Goal: Task Accomplishment & Management: Use online tool/utility

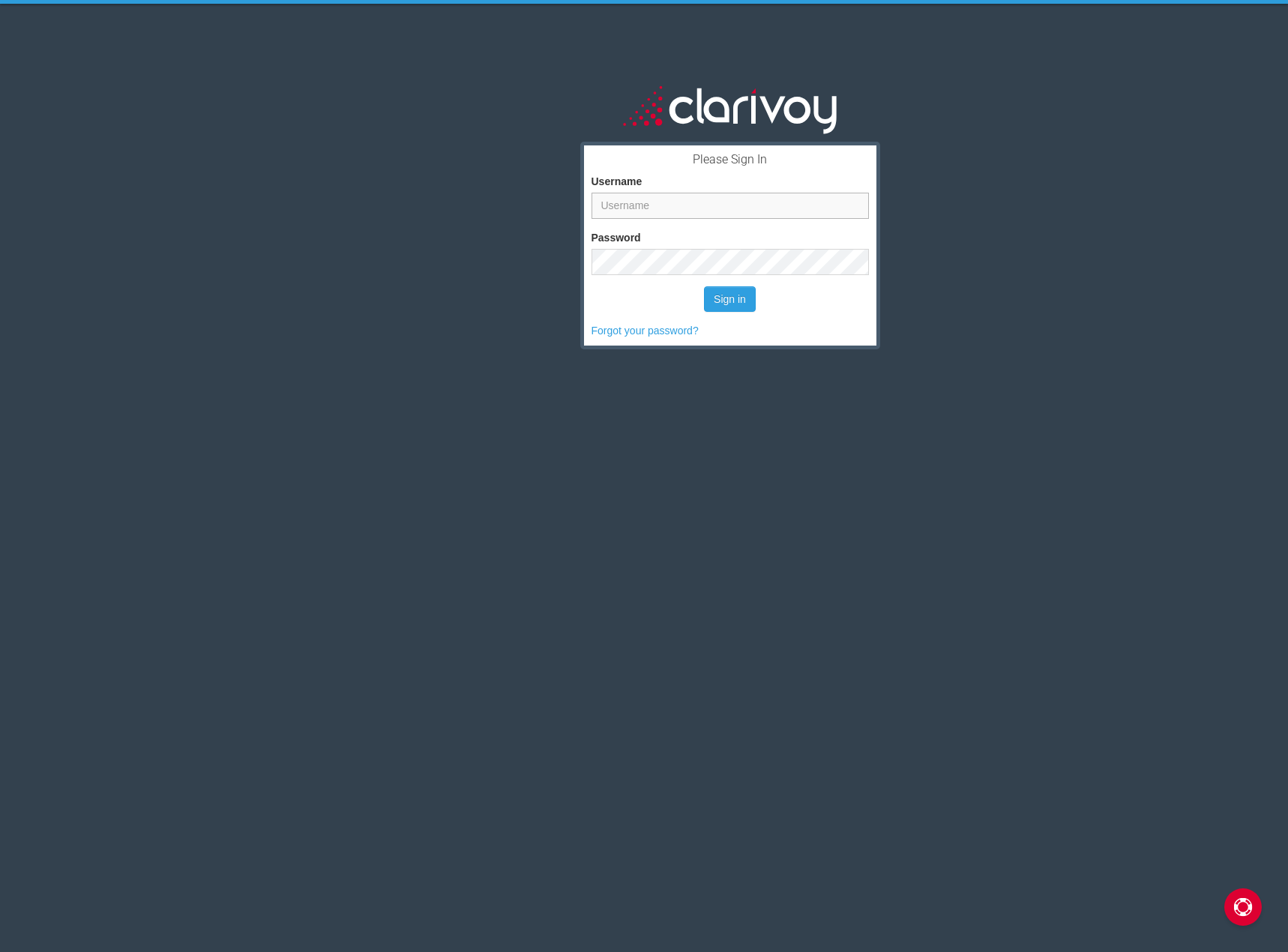
type input "smarkovic"
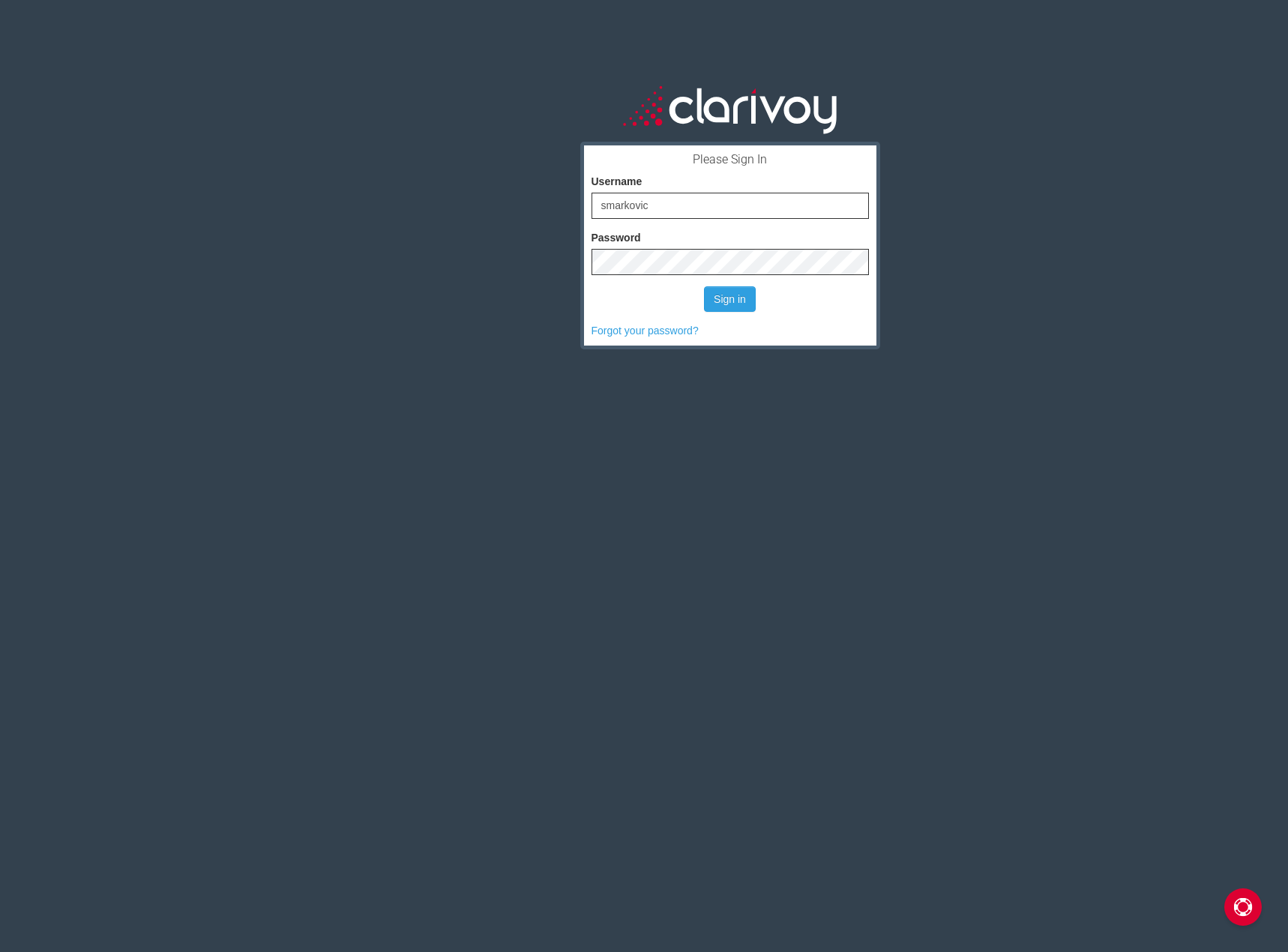
drag, startPoint x: 483, startPoint y: 267, endPoint x: 632, endPoint y: 299, distance: 152.4
click at [488, 267] on div "Please Sign In Username smarkovic Password Sign in Forgot your password?" at bounding box center [729, 515] width 1116 height 952
click at [725, 302] on button "Sign in" at bounding box center [729, 299] width 51 height 26
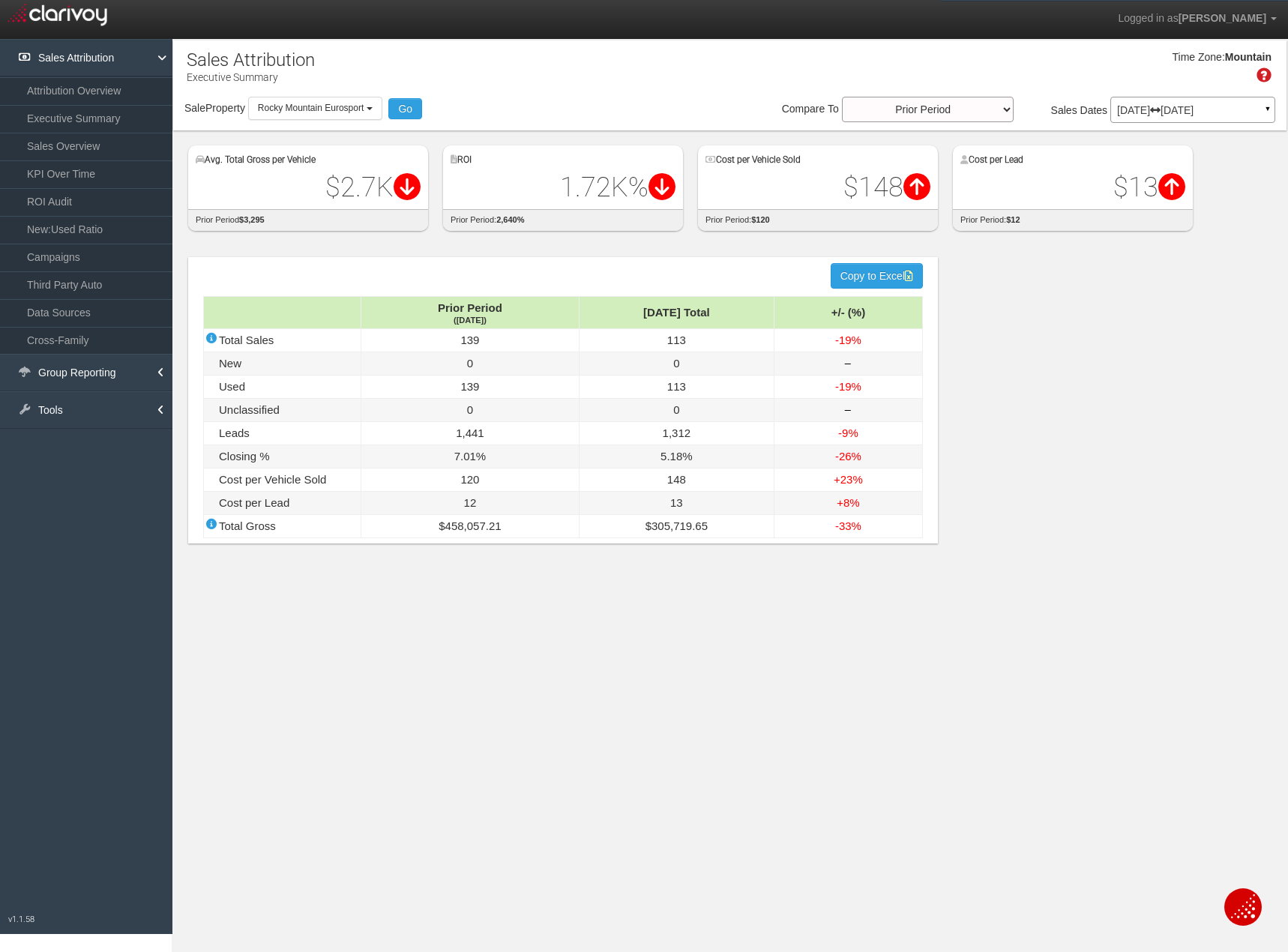
click at [1171, 109] on p "[DATE] [DATE]" at bounding box center [1192, 109] width 151 height 10
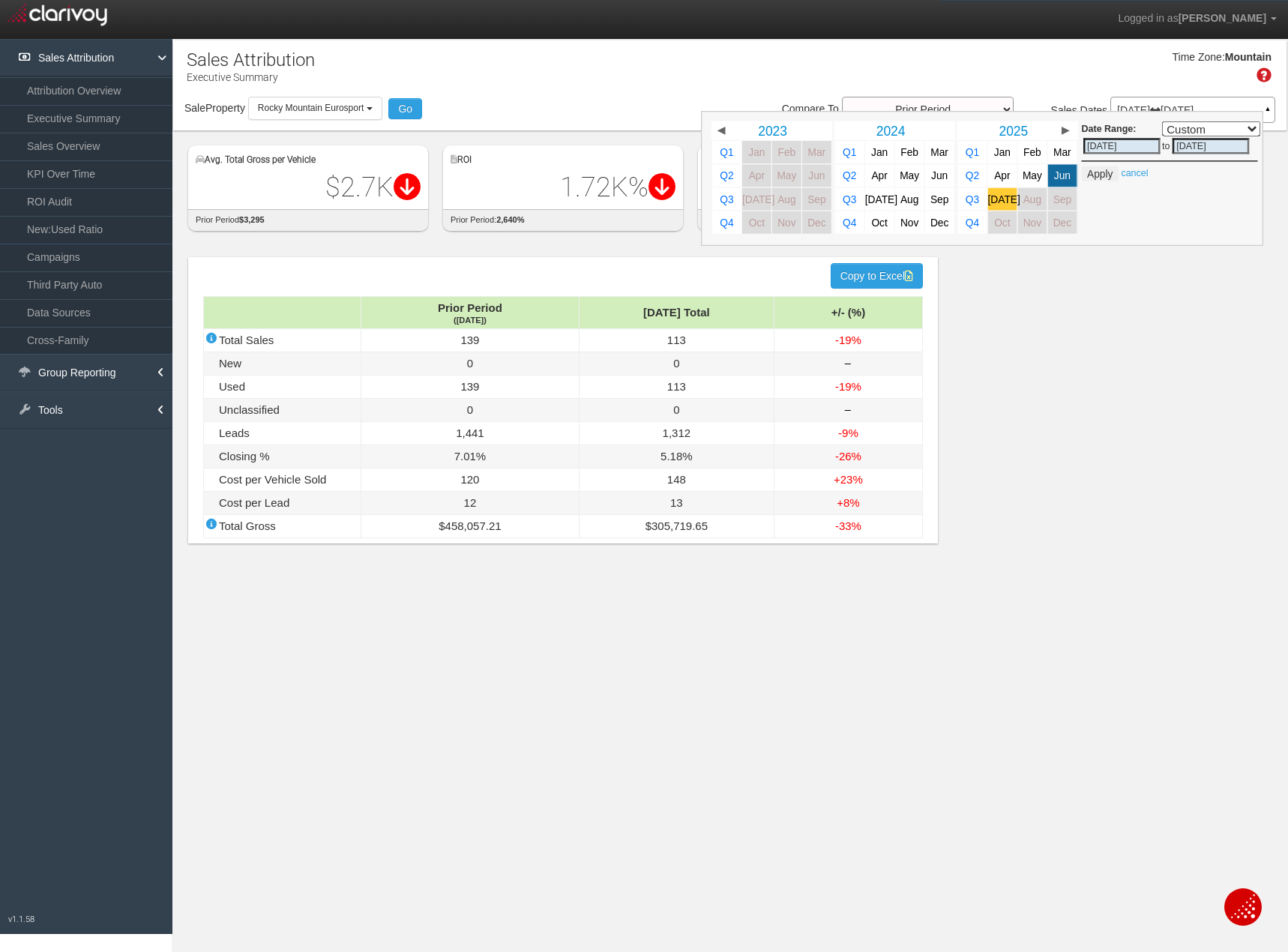
click at [1013, 198] on link "[DATE]" at bounding box center [1002, 200] width 30 height 23
select select ","
type input "[DATE]"
click at [1013, 198] on link "[DATE]" at bounding box center [1002, 200] width 30 height 23
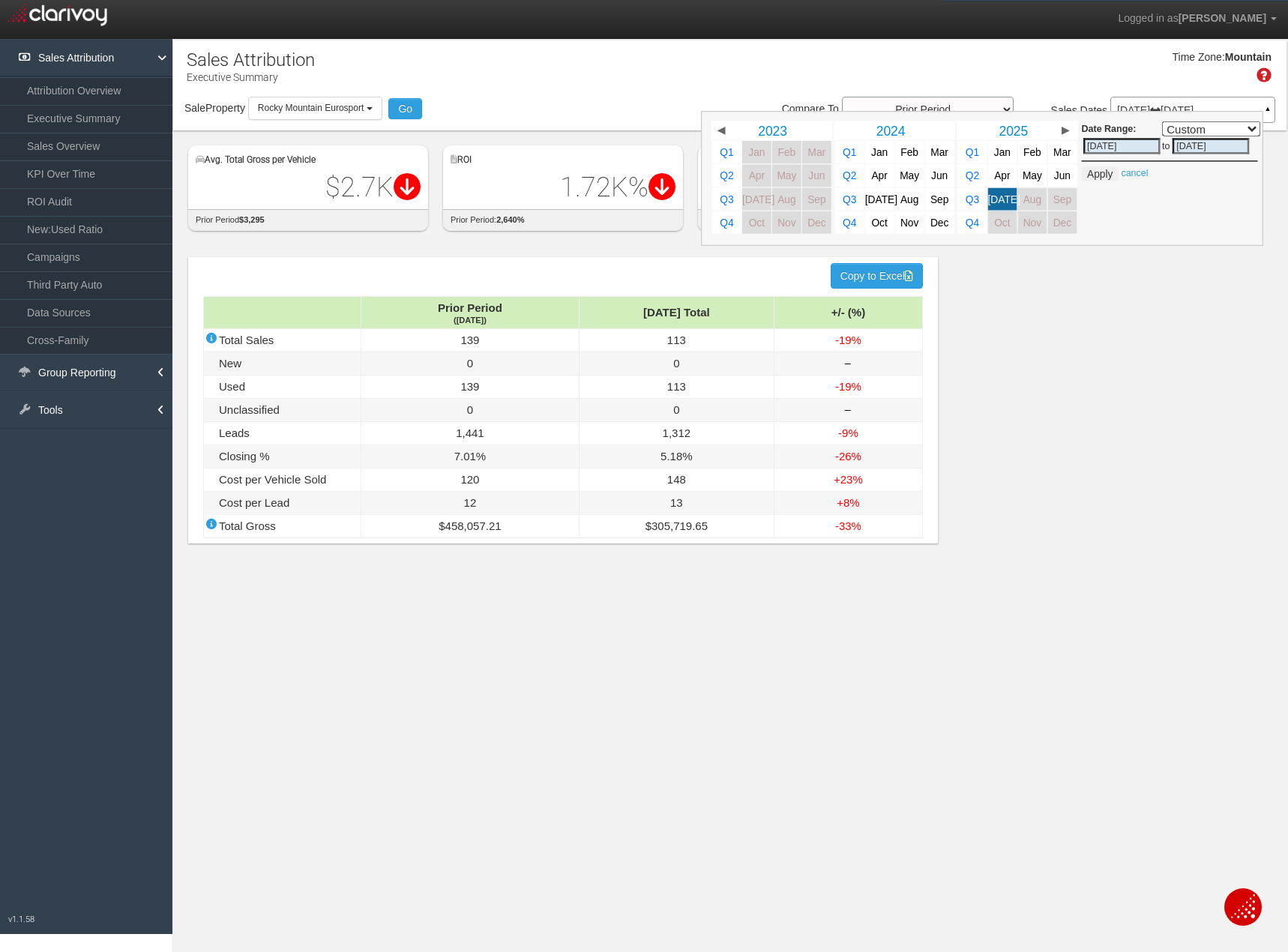
select select ","
click at [1094, 178] on button "Apply" at bounding box center [1100, 174] width 37 height 15
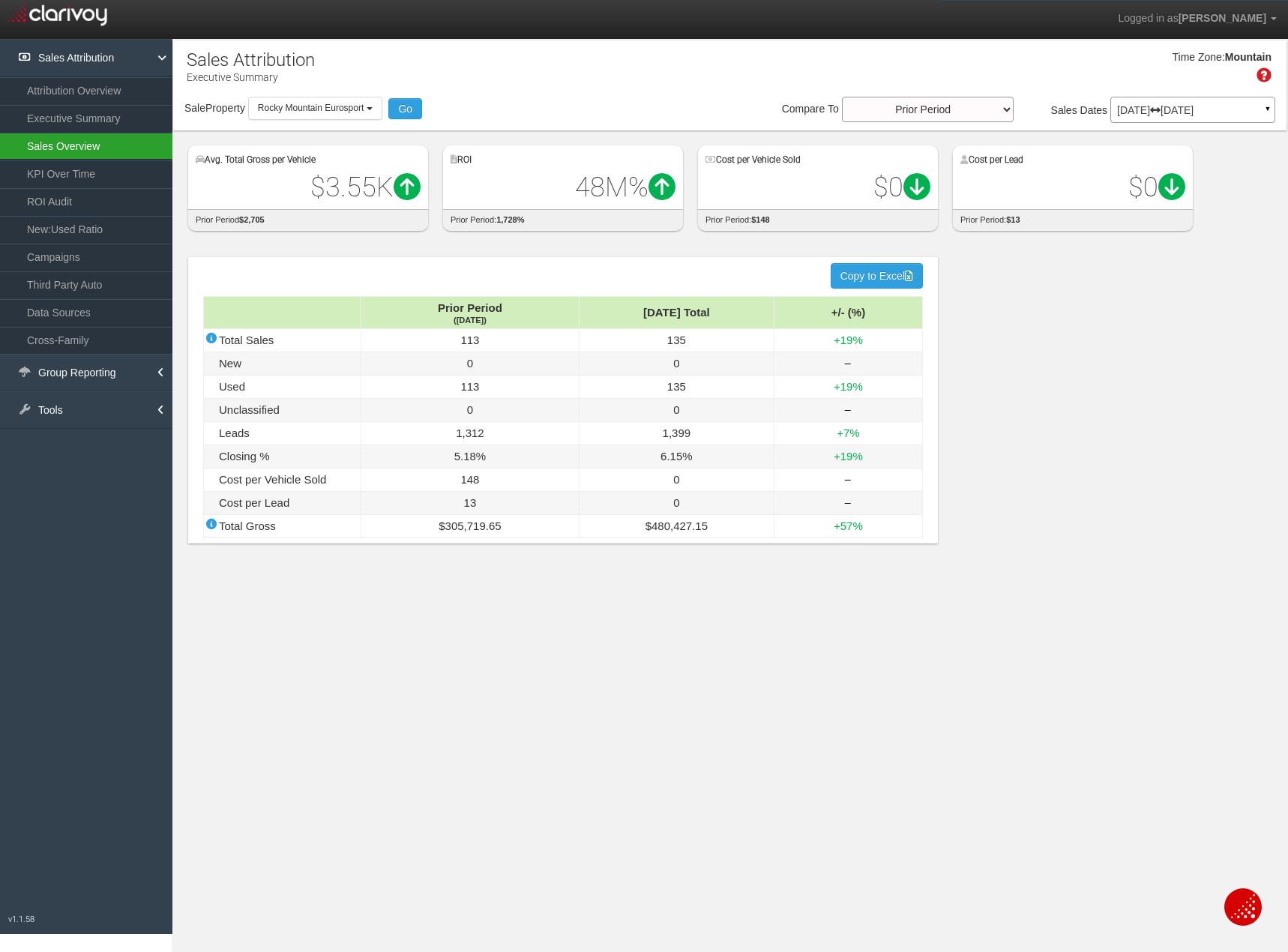
click at [87, 149] on link "Sales Overview" at bounding box center [86, 146] width 172 height 27
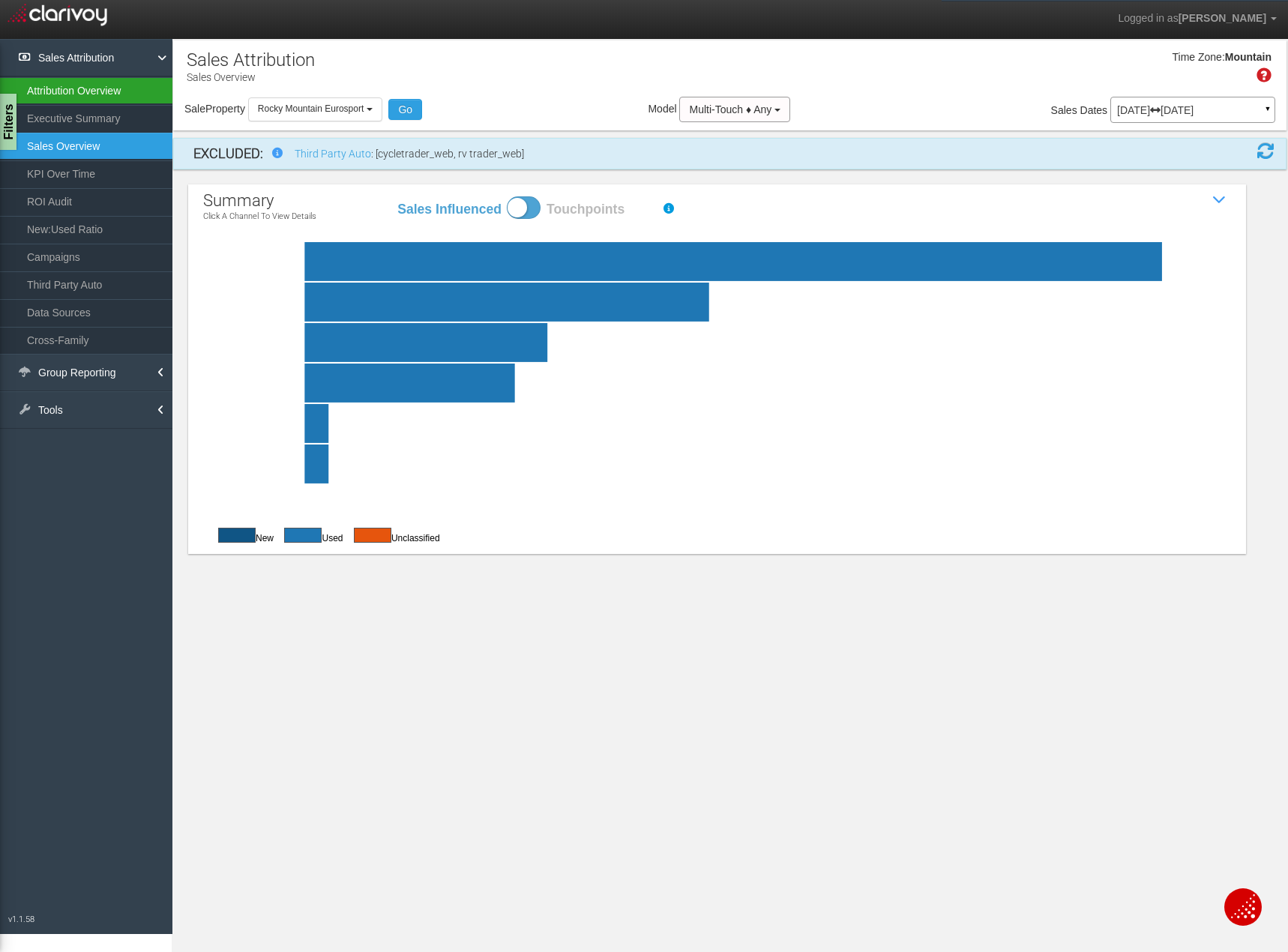
click at [99, 89] on link "Attribution Overview" at bounding box center [86, 90] width 172 height 27
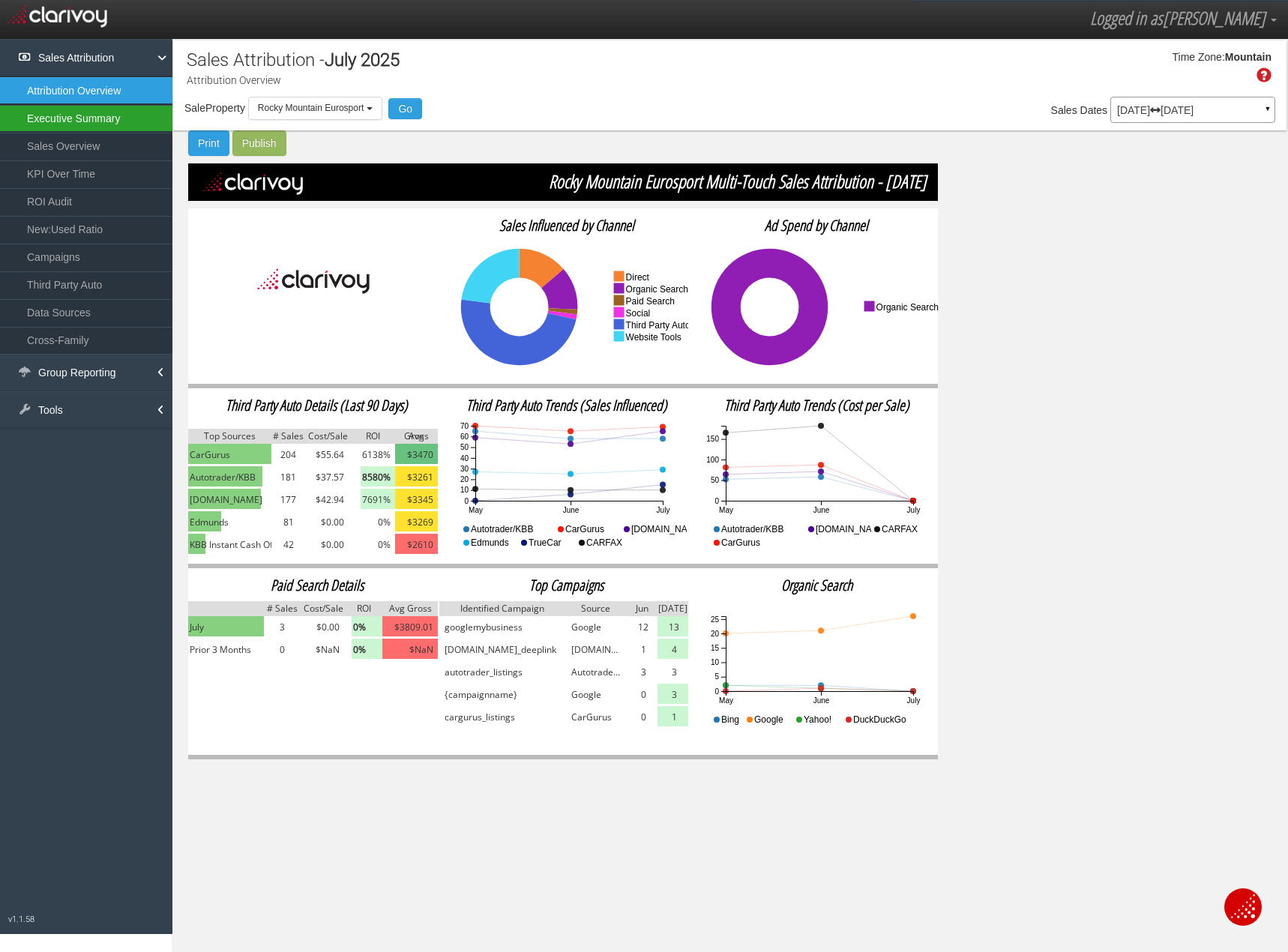
click at [98, 124] on link "Executive Summary" at bounding box center [86, 118] width 172 height 27
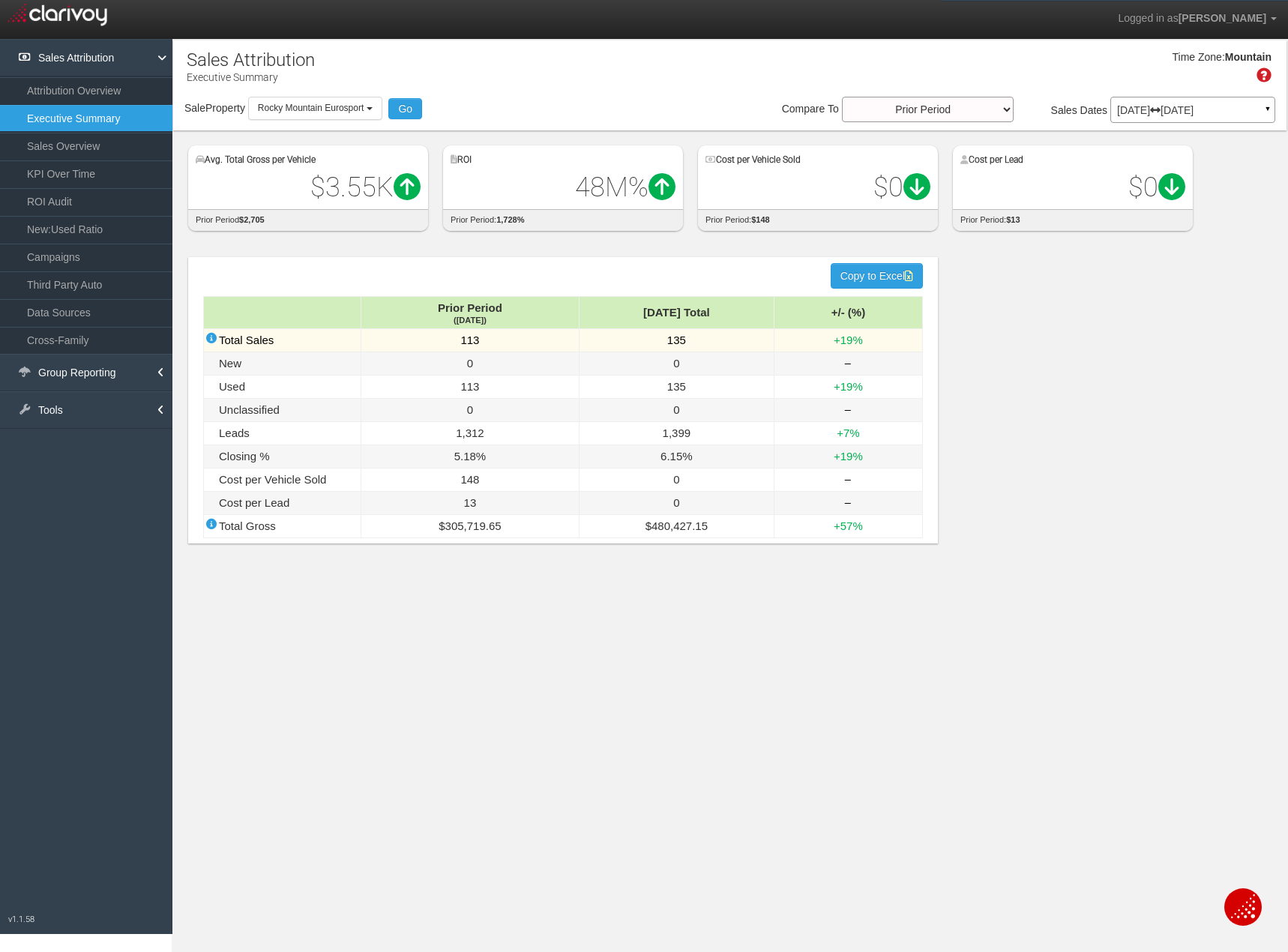
click at [841, 343] on td "+19%" at bounding box center [847, 341] width 149 height 23
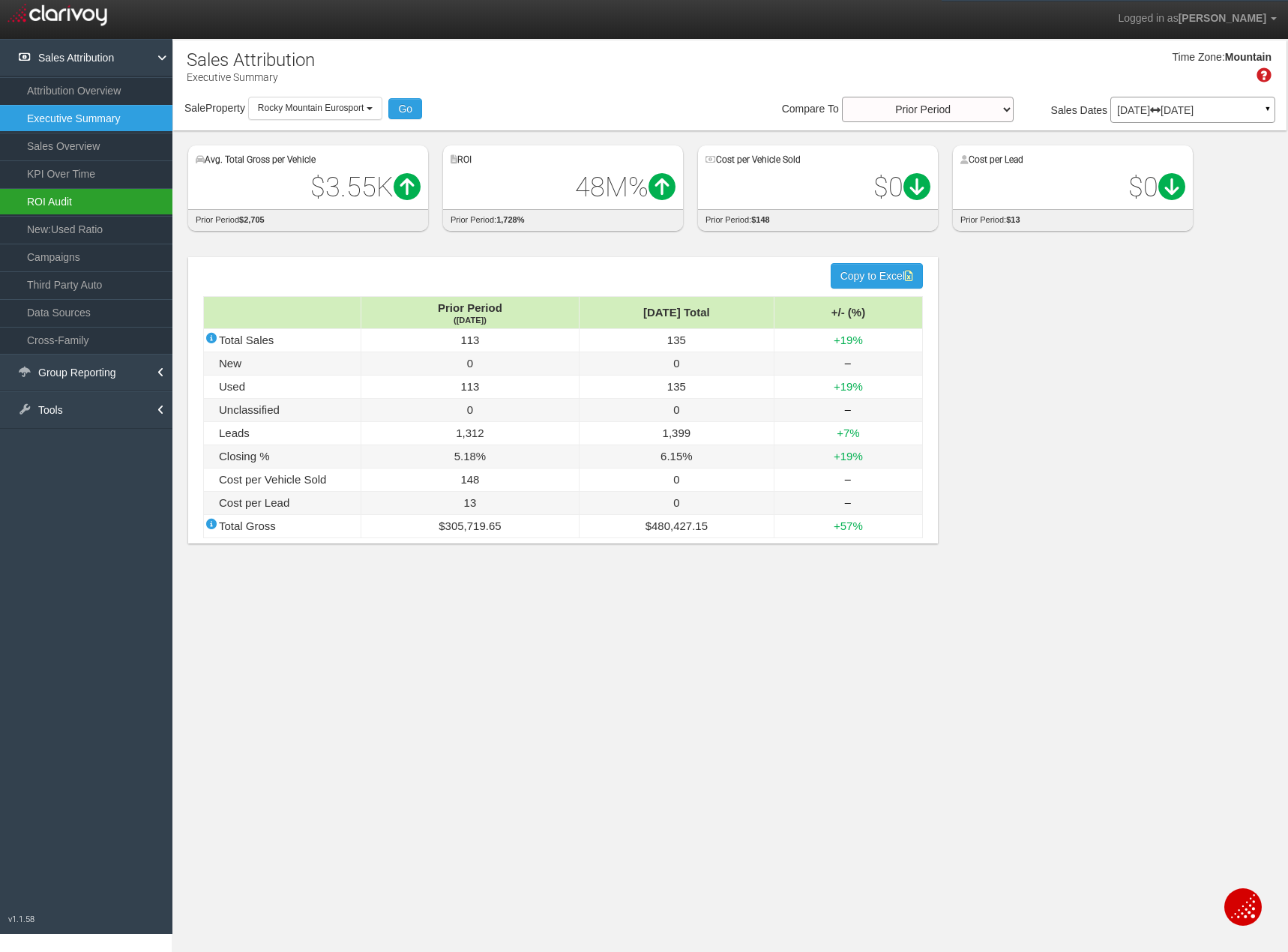
click at [100, 202] on link "ROI Audit" at bounding box center [86, 202] width 172 height 27
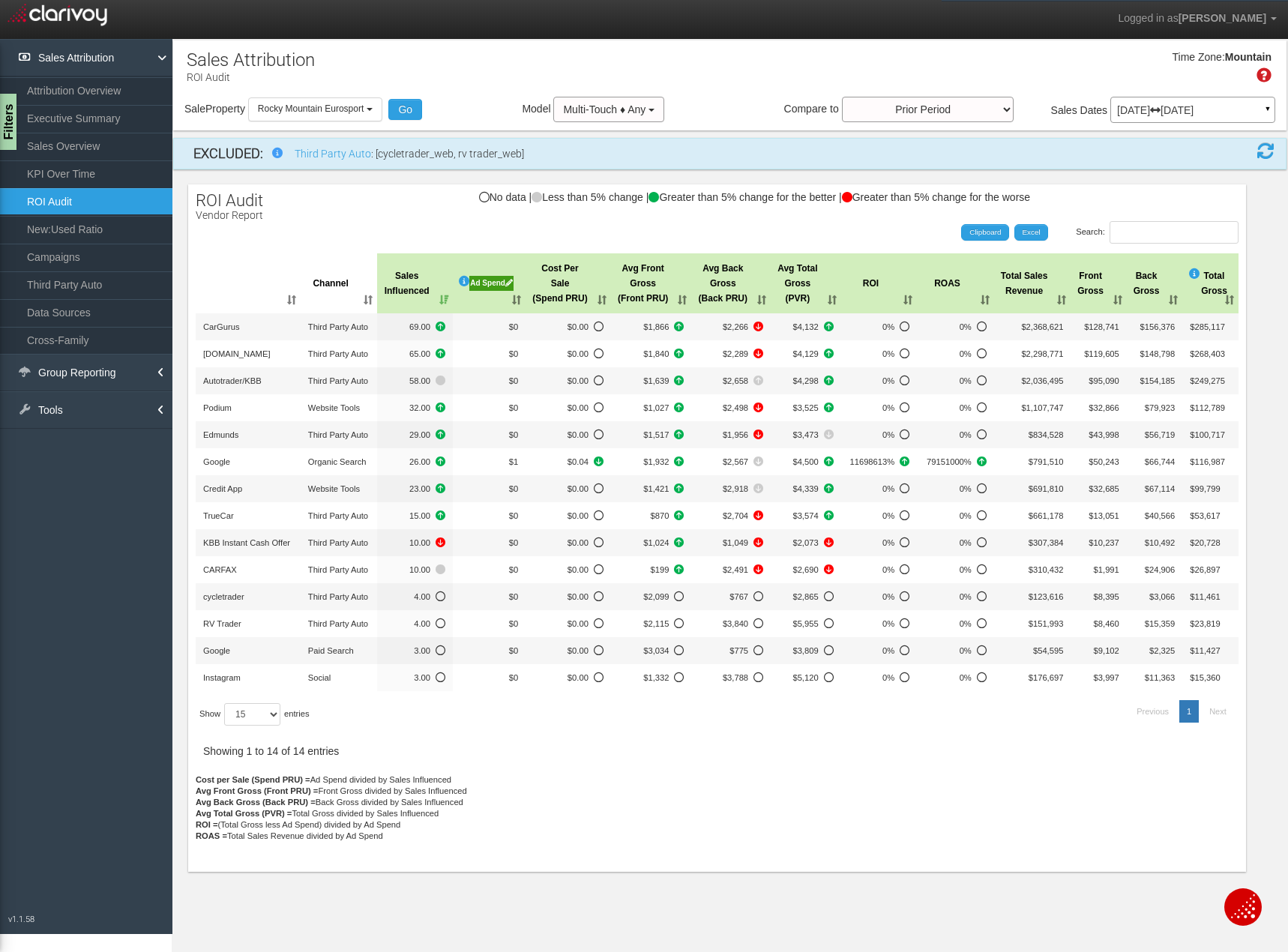
click at [505, 287] on icon at bounding box center [509, 283] width 8 height 8
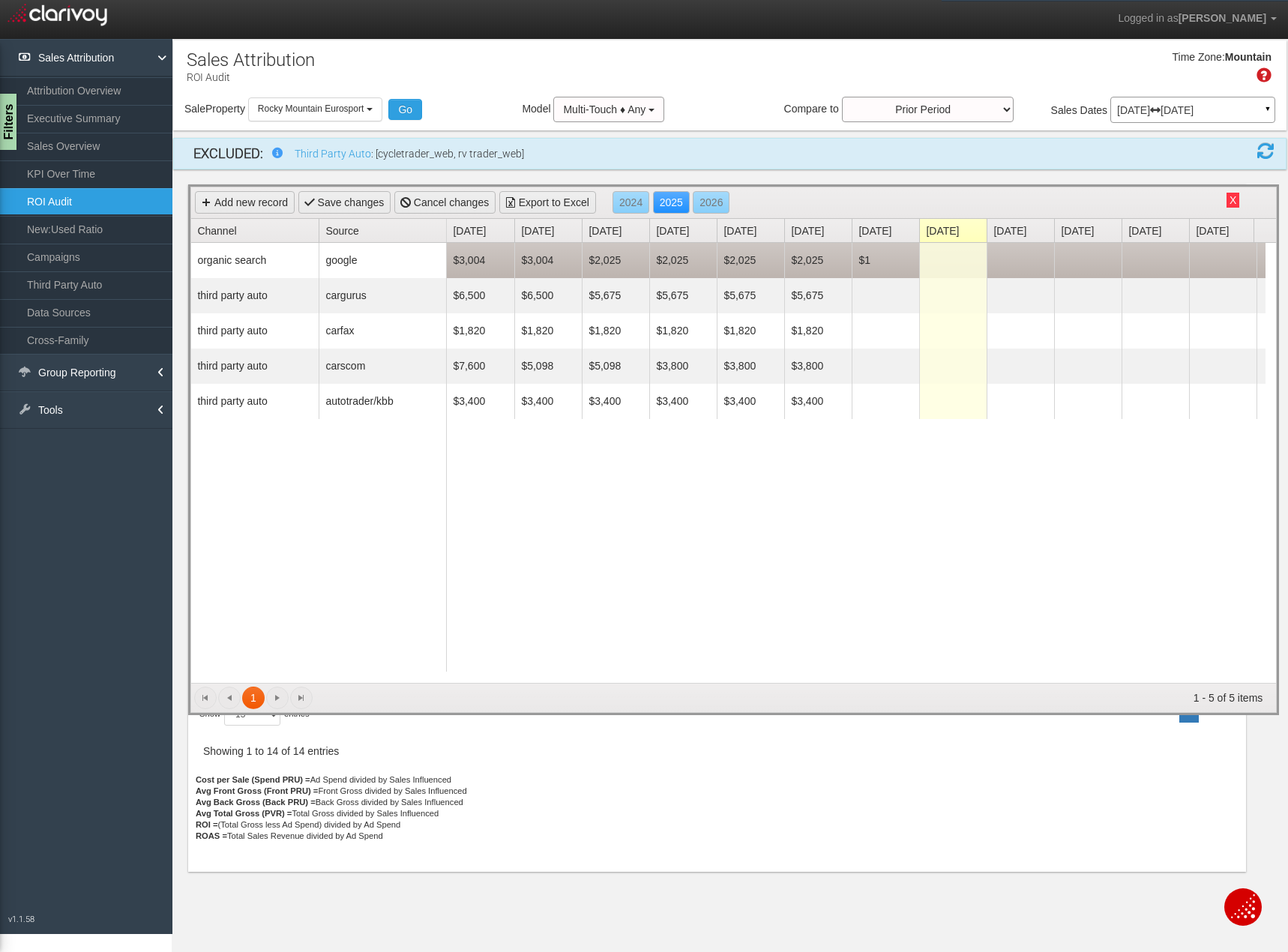
click at [868, 260] on td "$1" at bounding box center [884, 260] width 68 height 35
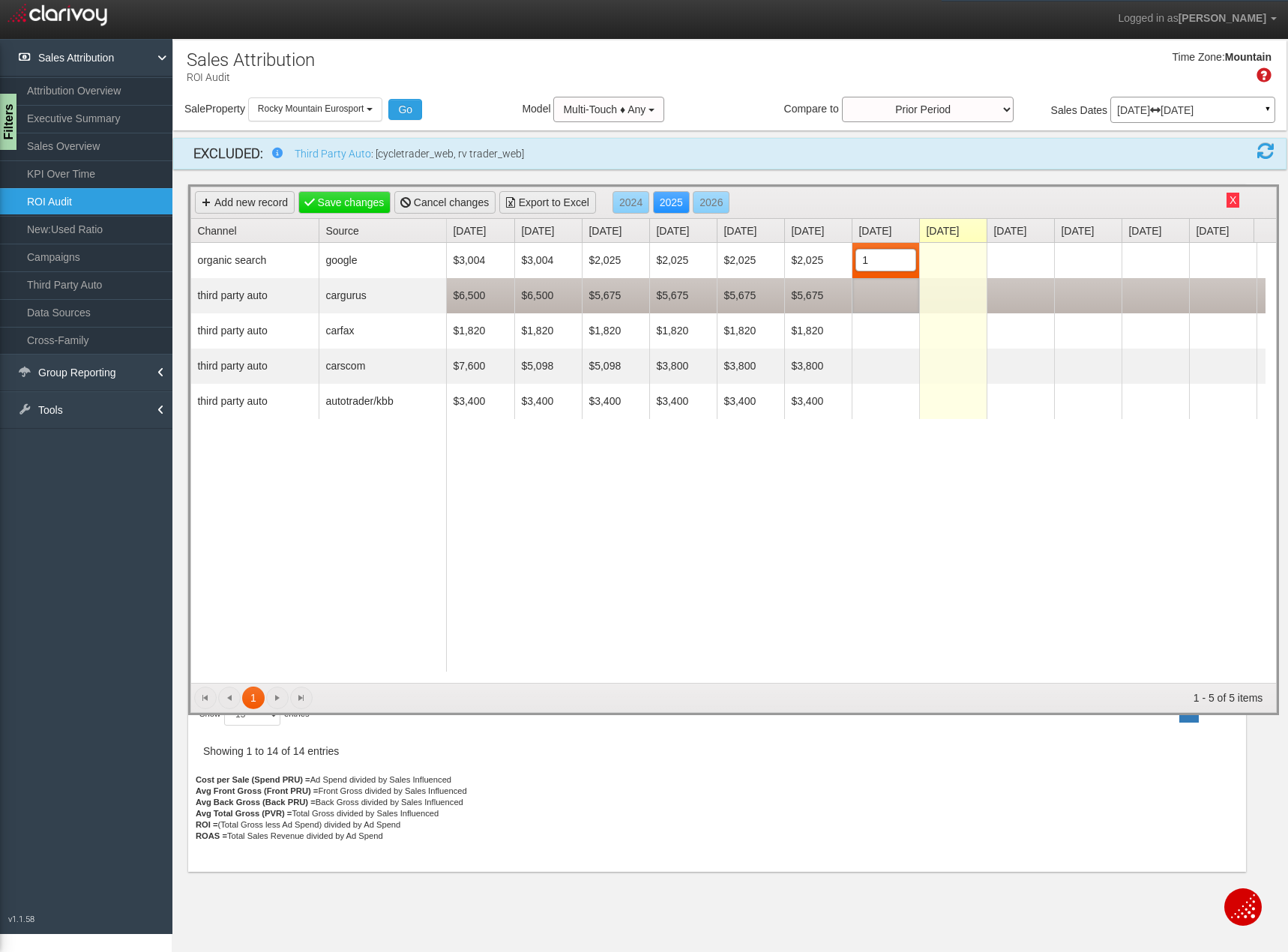
click at [893, 290] on td at bounding box center [884, 295] width 68 height 35
type input "5675"
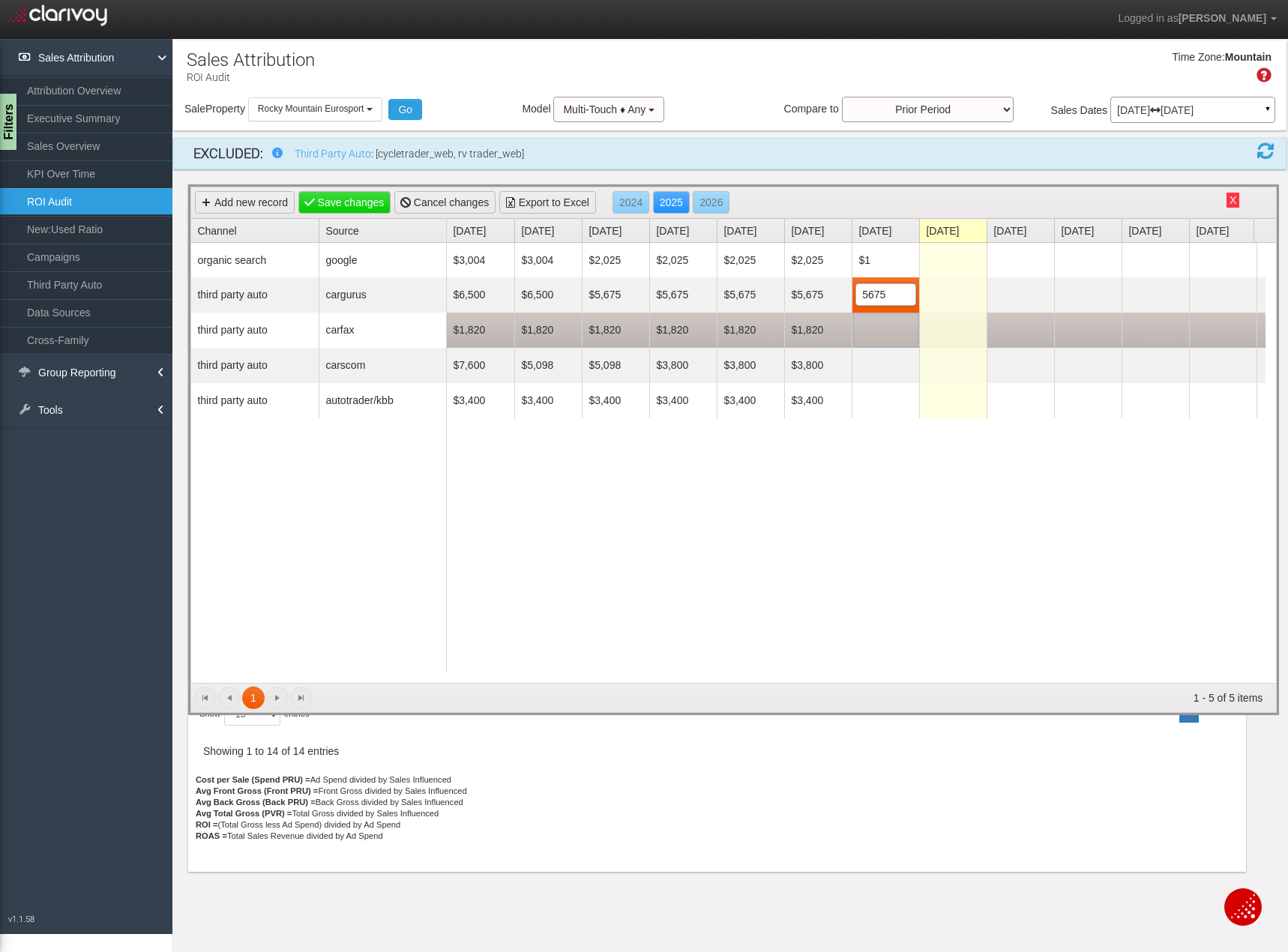
click at [888, 329] on td at bounding box center [884, 329] width 68 height 35
type input "1820"
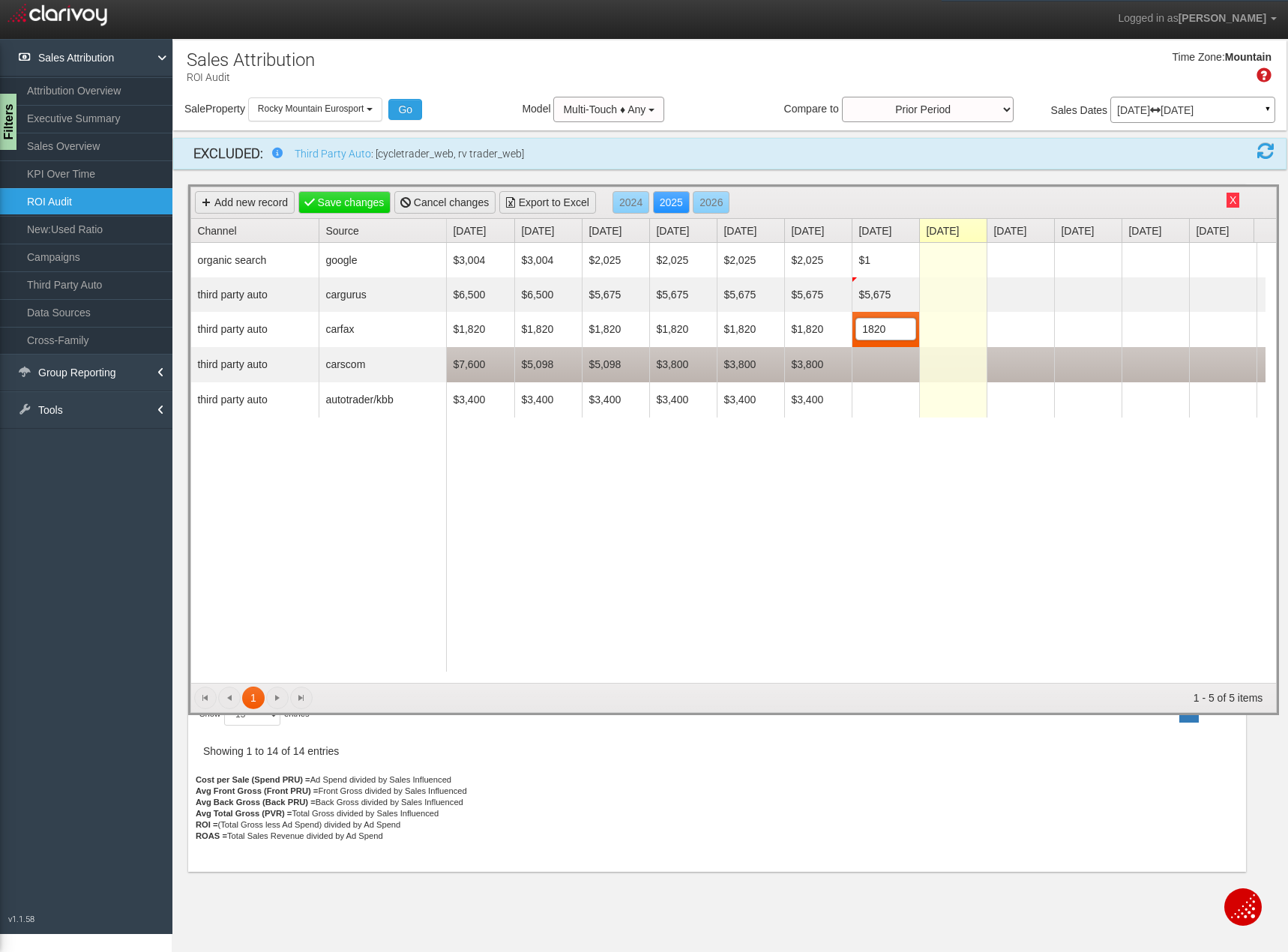
click at [884, 361] on td at bounding box center [884, 364] width 68 height 35
type input "3800"
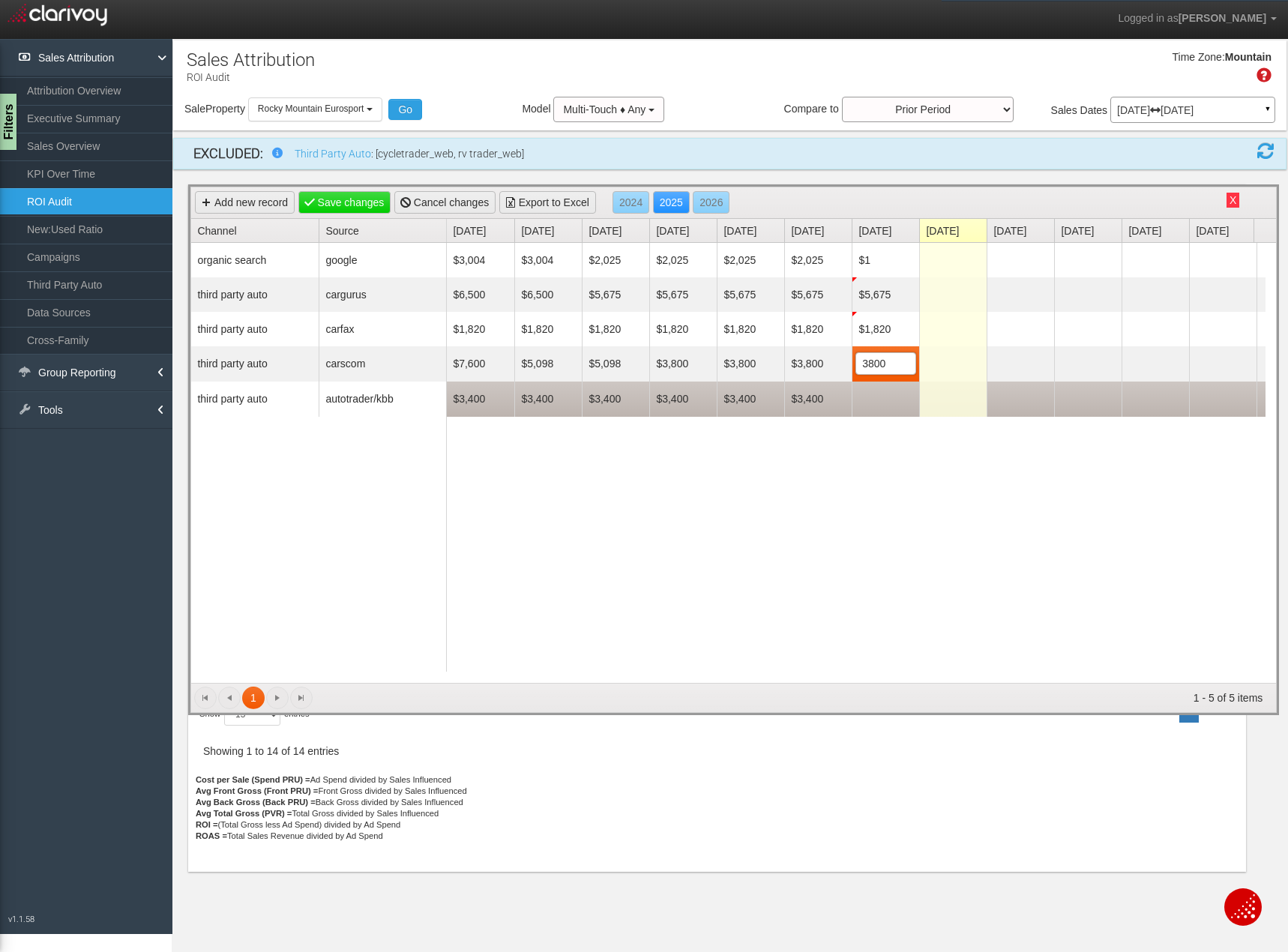
click at [883, 392] on td at bounding box center [884, 399] width 68 height 35
type input "3400"
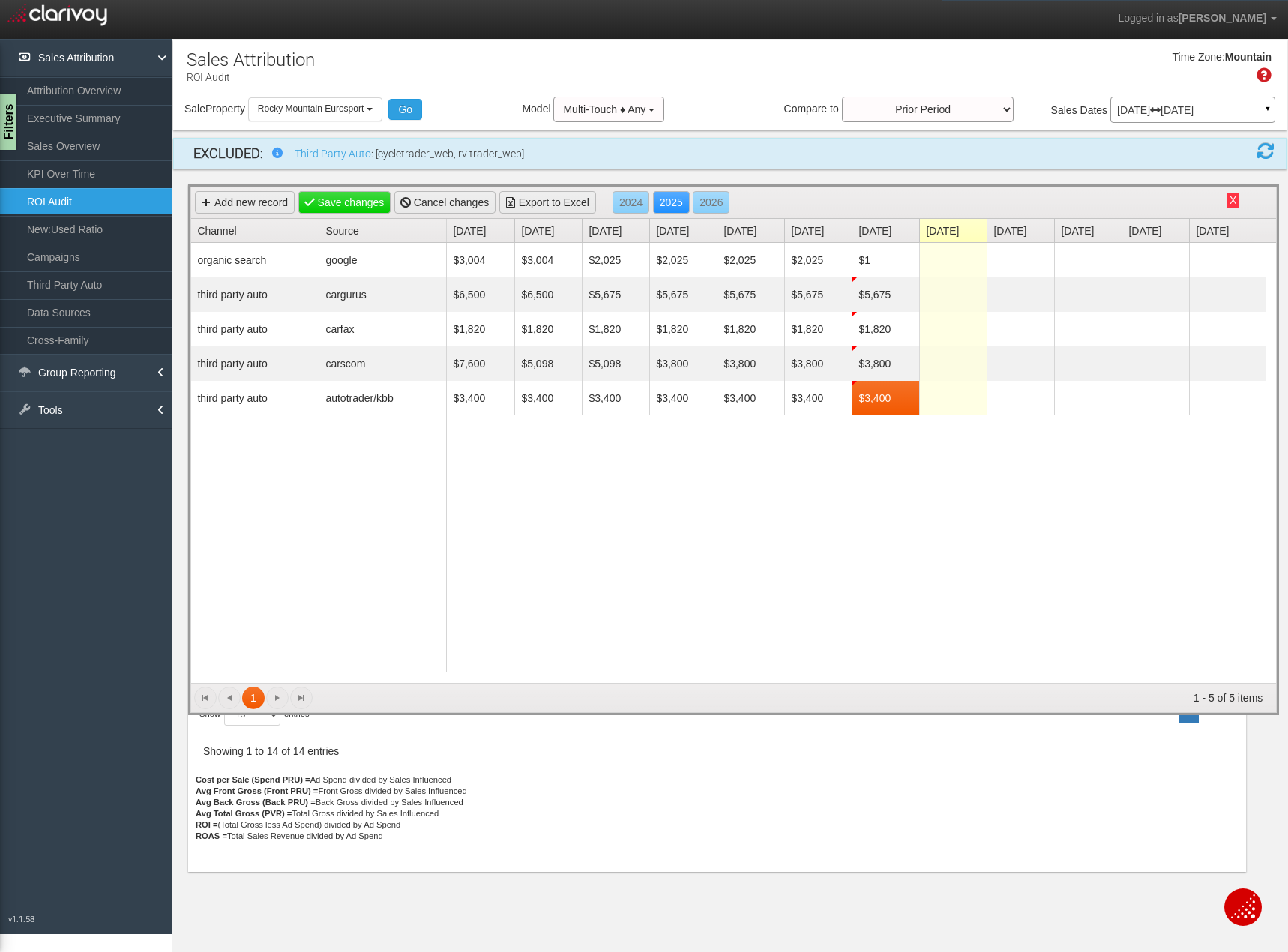
click at [962, 476] on div "$3,004 $3,004 $2,025 $2,025 $2,025 $2,025 $1 Delete $6,500 $6,500 $5,675 $5,675…" at bounding box center [856, 463] width 819 height 440
click at [358, 194] on link "Save changes" at bounding box center [345, 203] width 93 height 23
click at [367, 204] on link "Save changes" at bounding box center [345, 203] width 93 height 23
click at [1226, 201] on button "X" at bounding box center [1232, 200] width 12 height 15
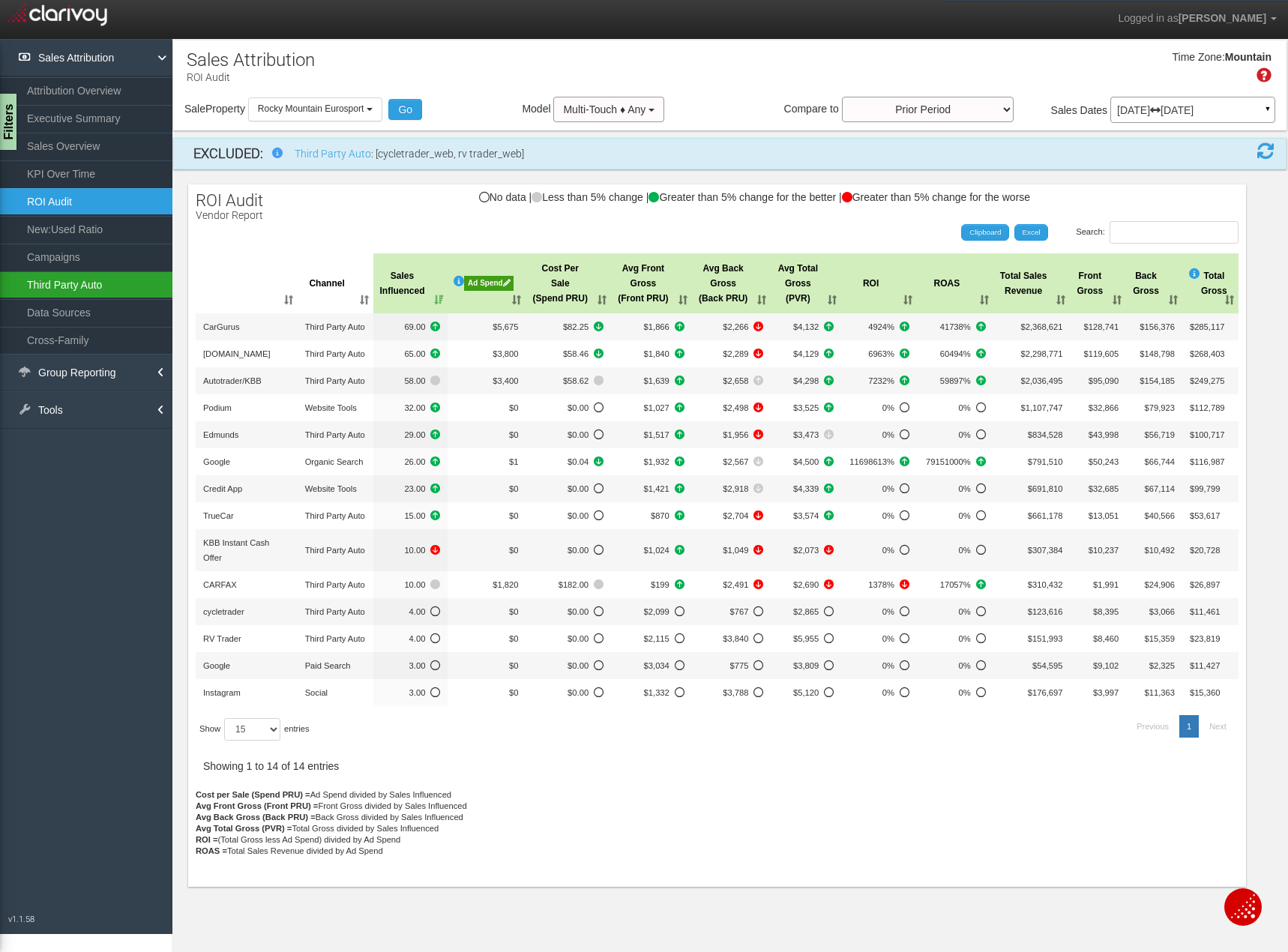
click at [107, 286] on link "Third Party Auto" at bounding box center [86, 285] width 172 height 27
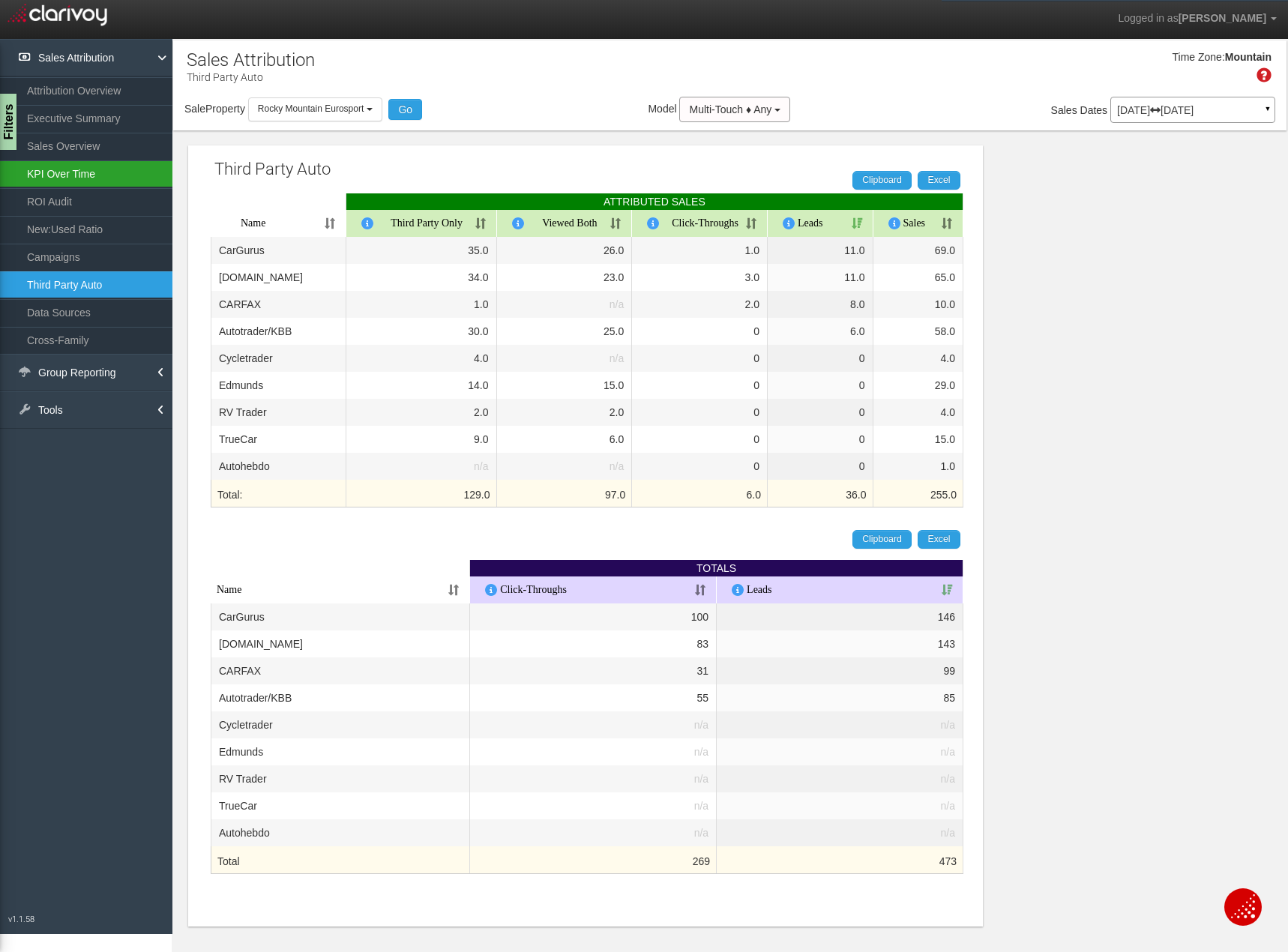
click at [93, 178] on link "KPI Over Time" at bounding box center [86, 173] width 172 height 27
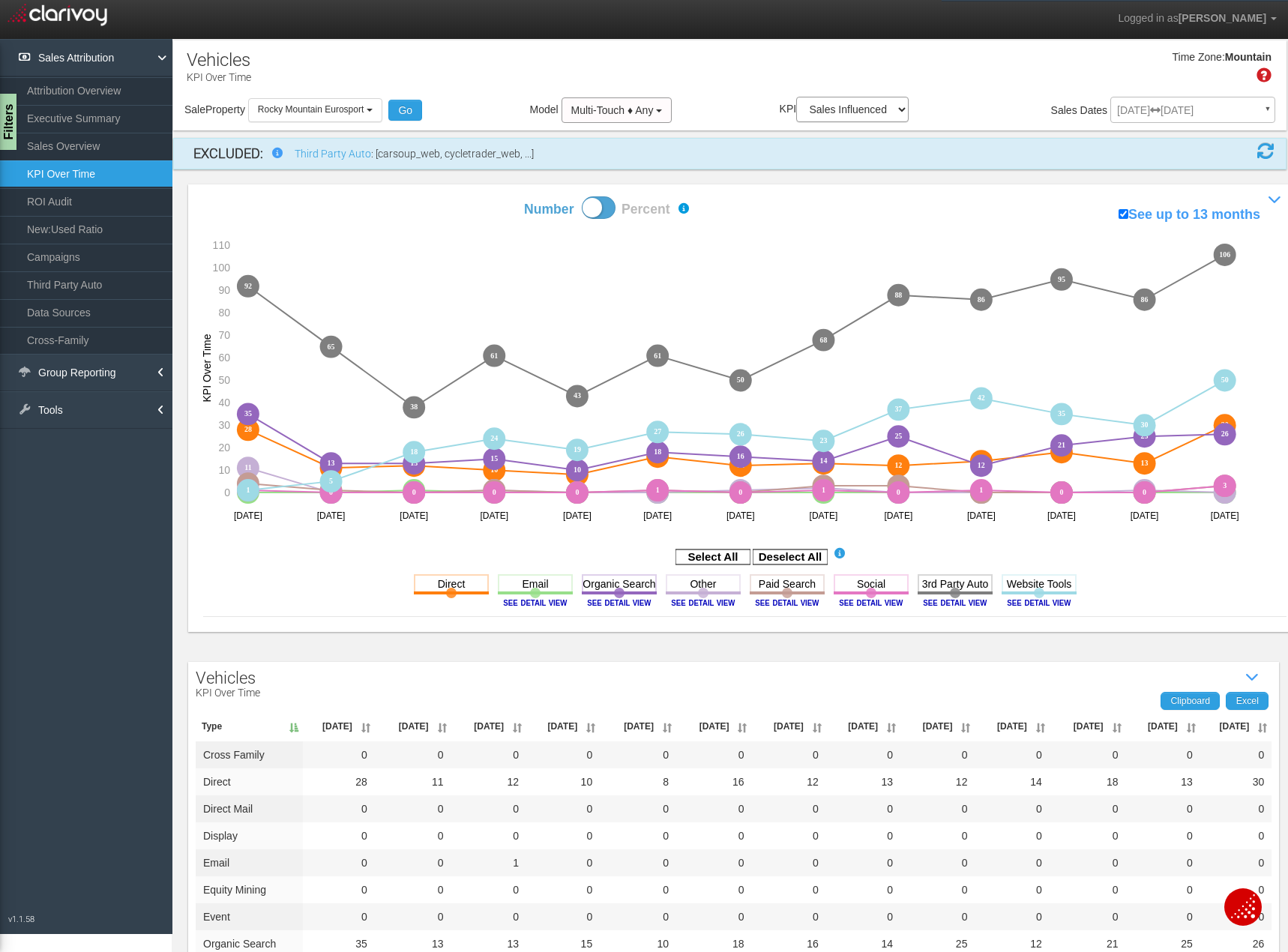
click at [963, 602] on image at bounding box center [955, 602] width 68 height 9
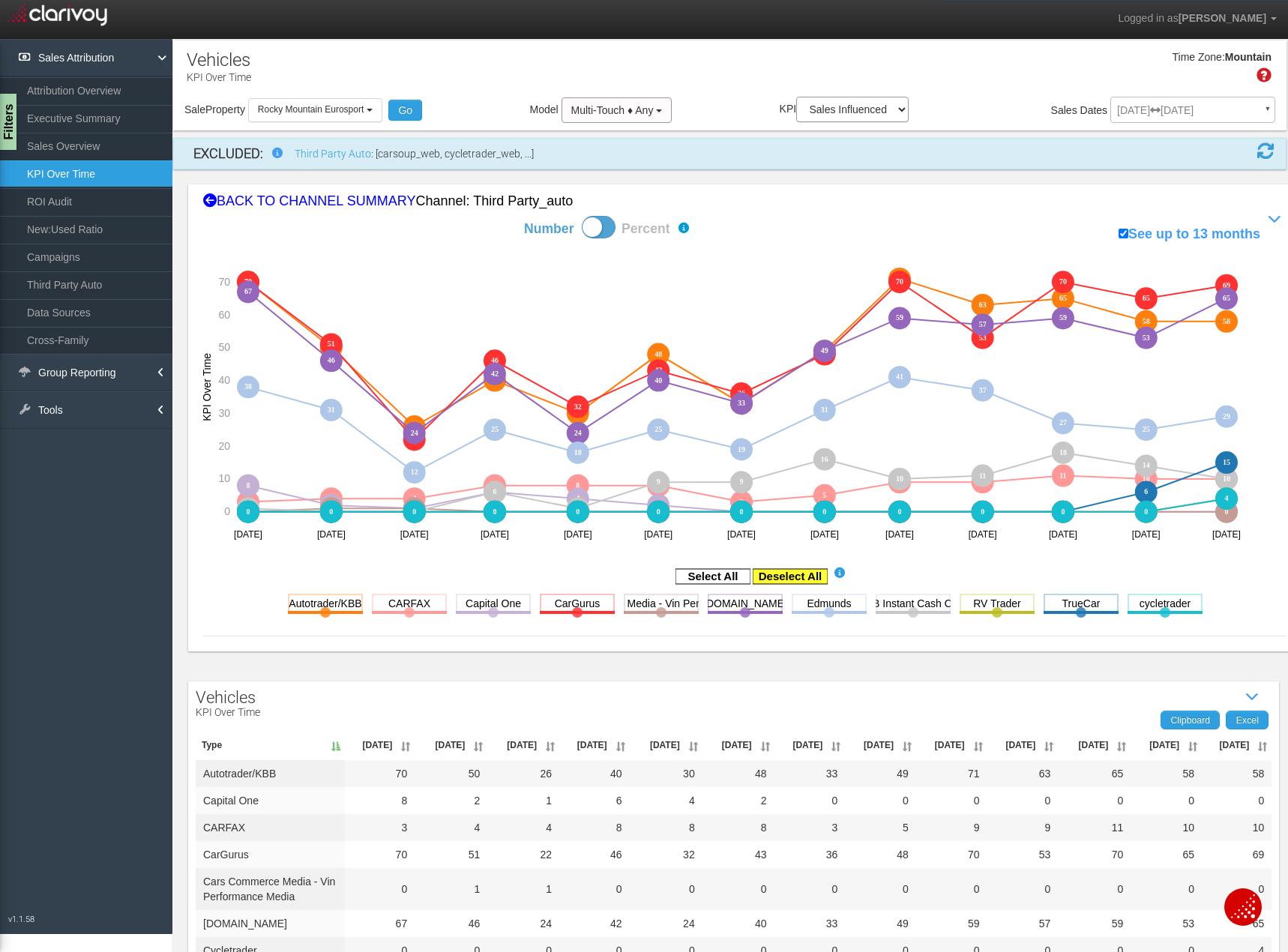
click at [797, 571] on rect at bounding box center [789, 577] width 75 height 15
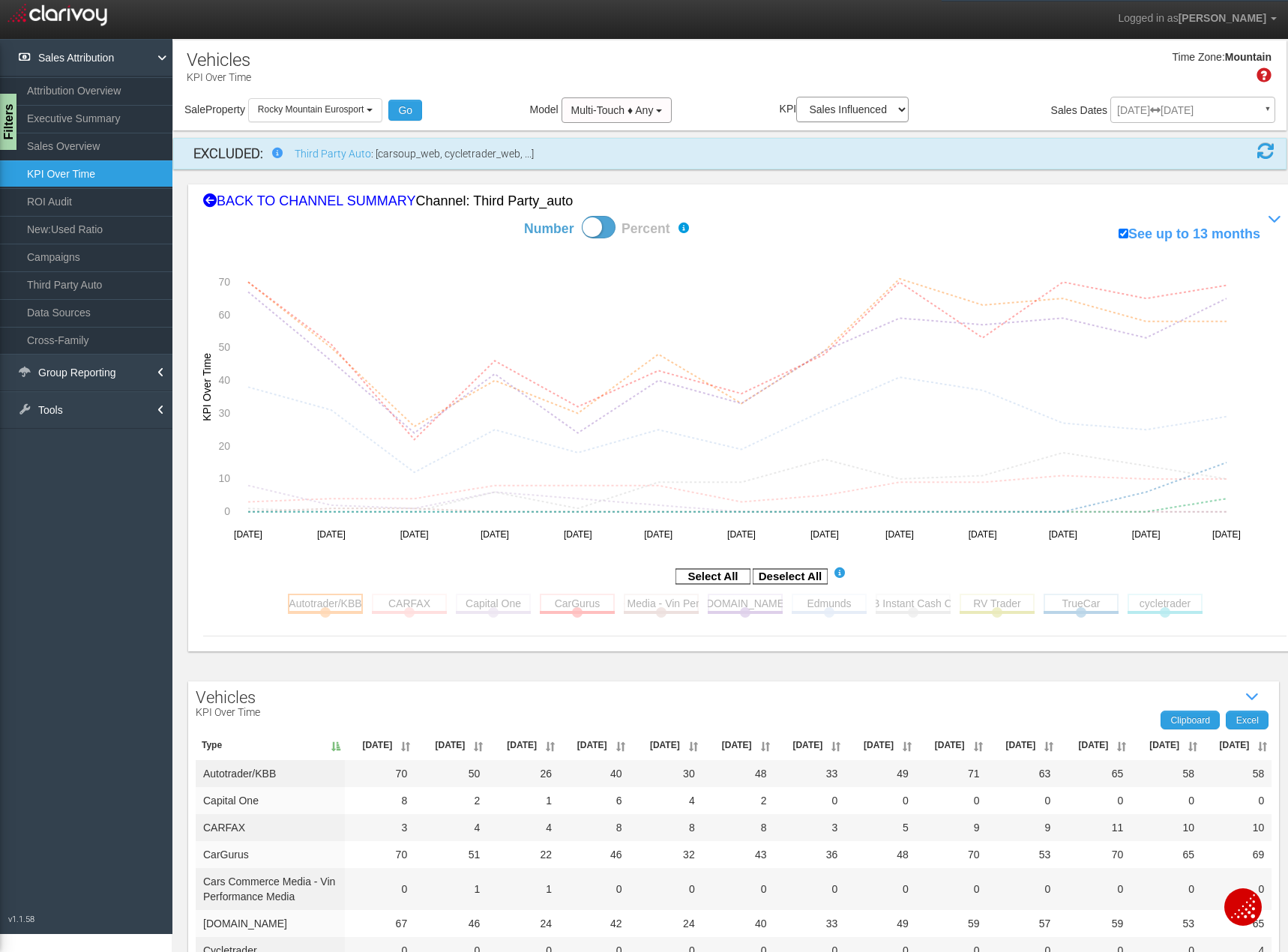
click at [316, 605] on rect at bounding box center [325, 604] width 75 height 19
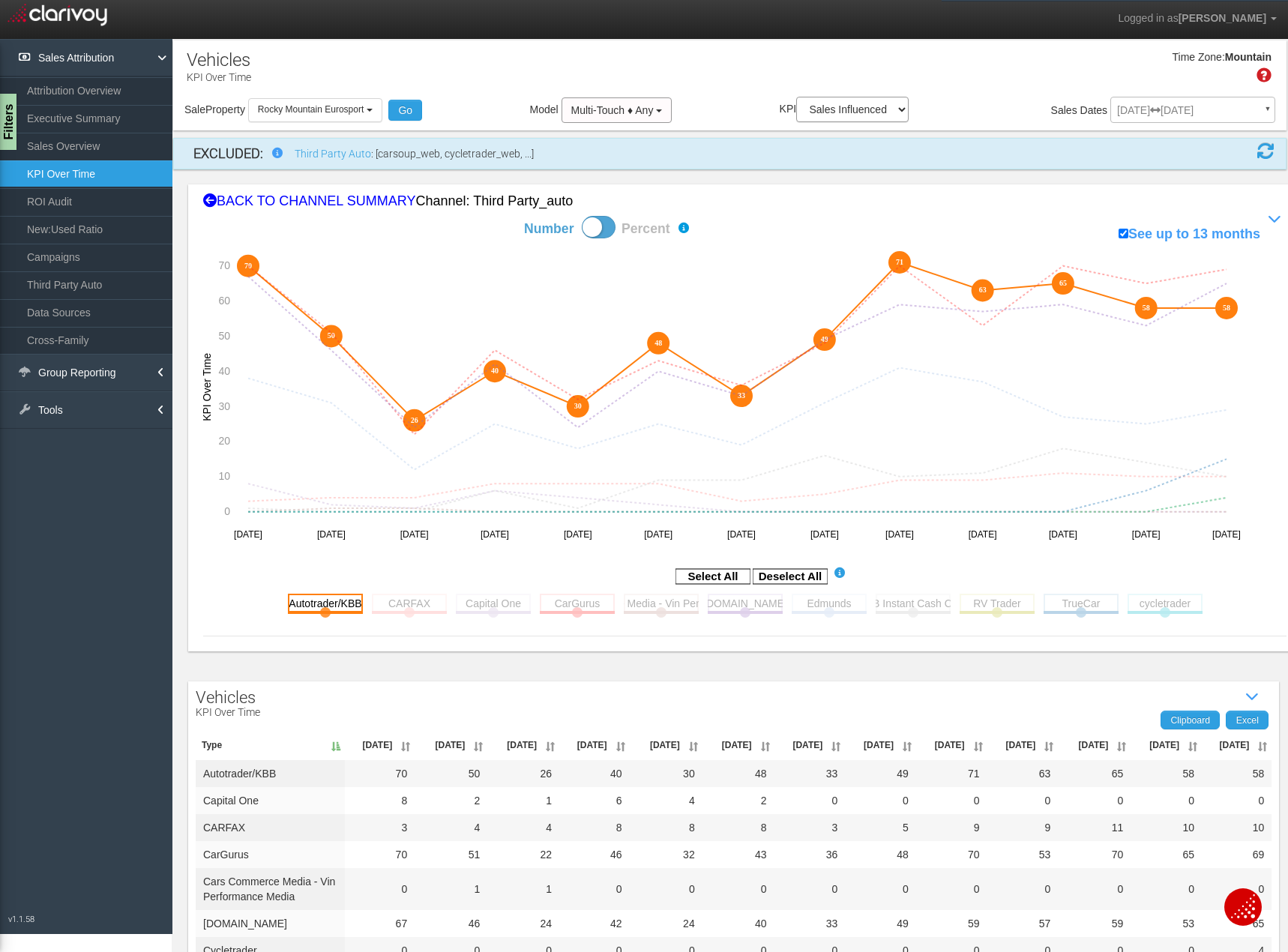
drag, startPoint x: 320, startPoint y: 598, endPoint x: 333, endPoint y: 598, distance: 13.0
click at [322, 598] on rect at bounding box center [325, 604] width 75 height 19
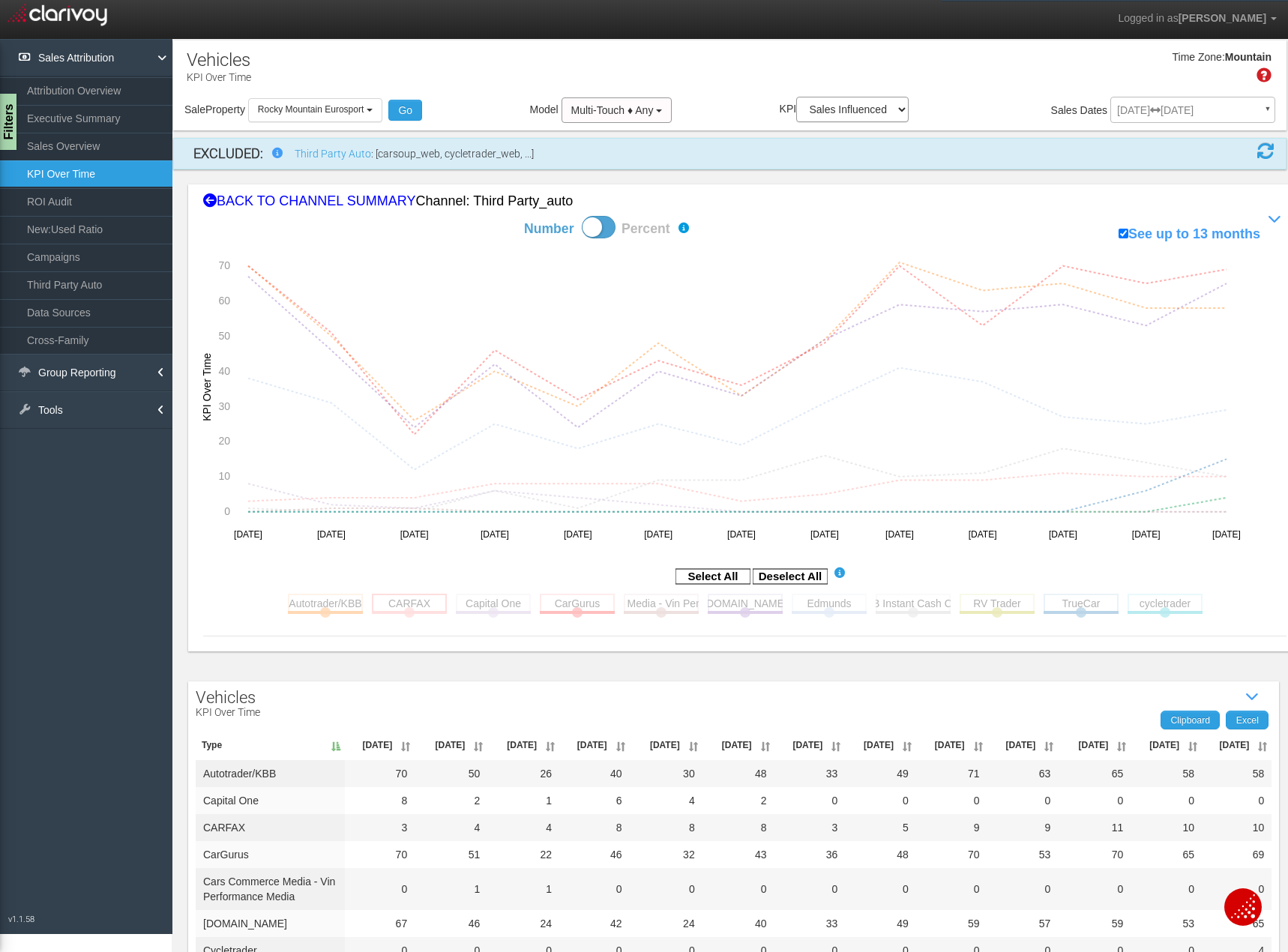
click at [400, 600] on rect at bounding box center [408, 604] width 75 height 19
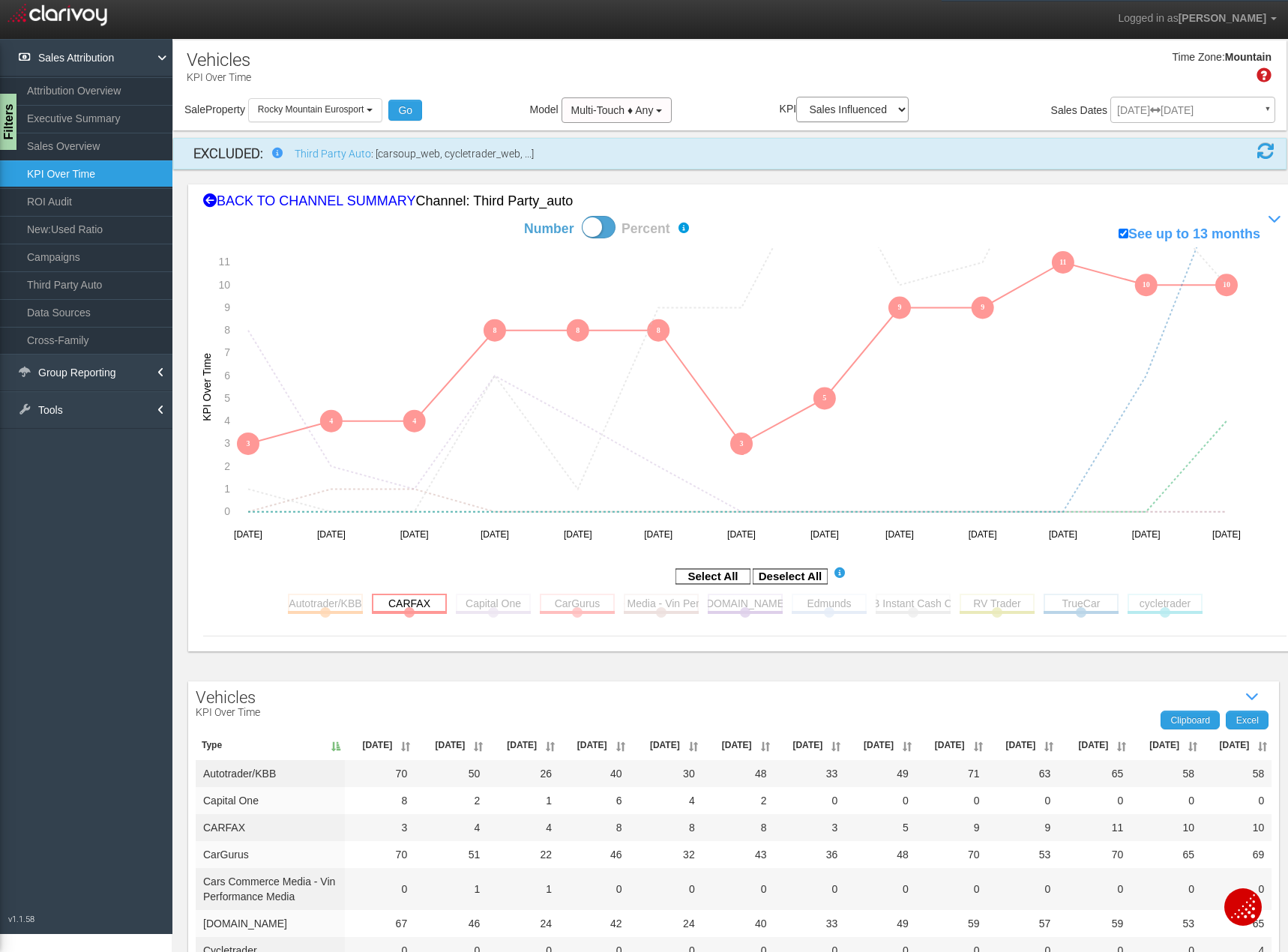
click at [419, 601] on rect at bounding box center [408, 604] width 75 height 19
click at [485, 601] on rect at bounding box center [493, 604] width 75 height 19
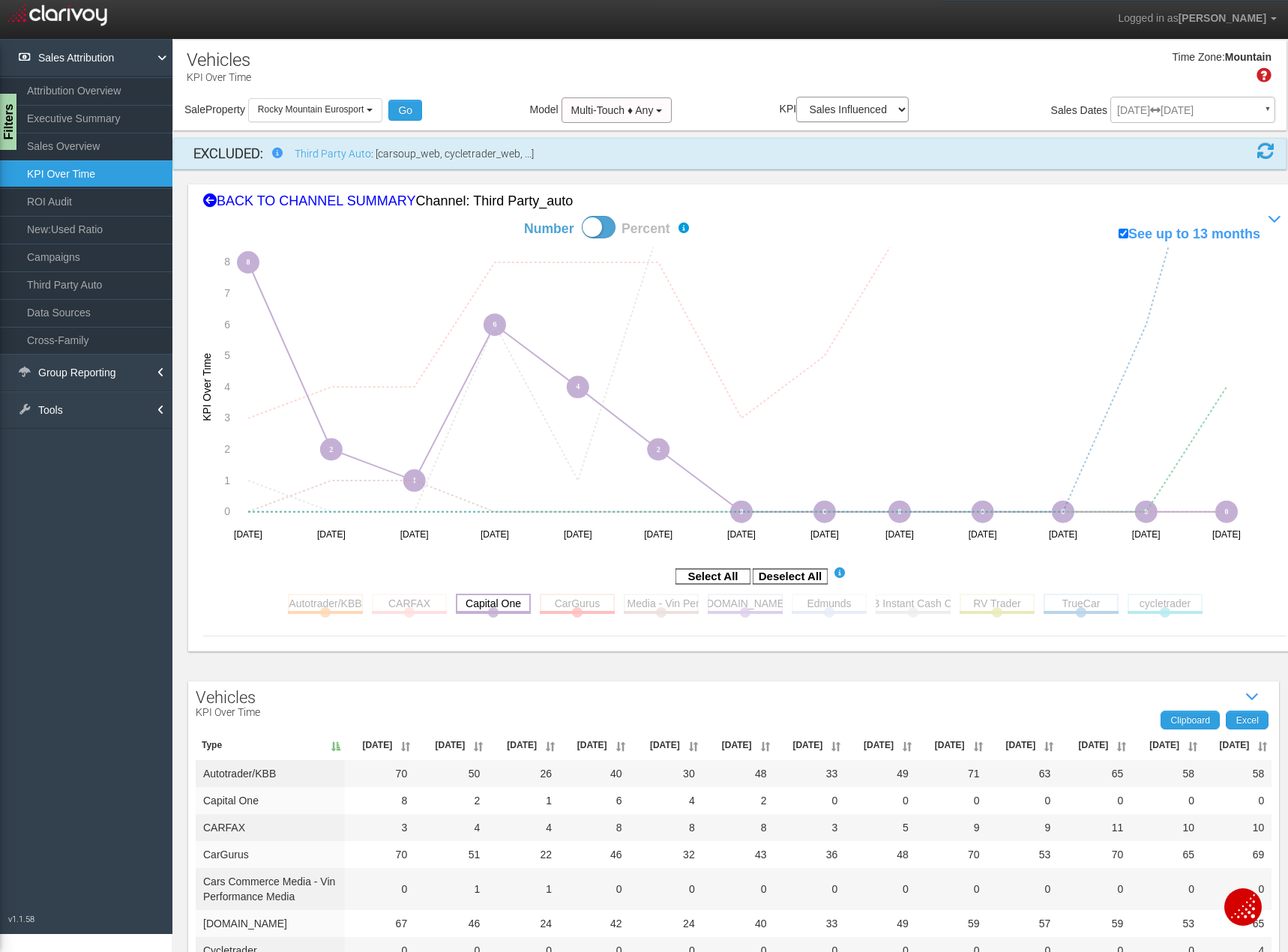
click at [489, 605] on rect at bounding box center [493, 604] width 75 height 19
click at [595, 603] on rect at bounding box center [577, 604] width 75 height 19
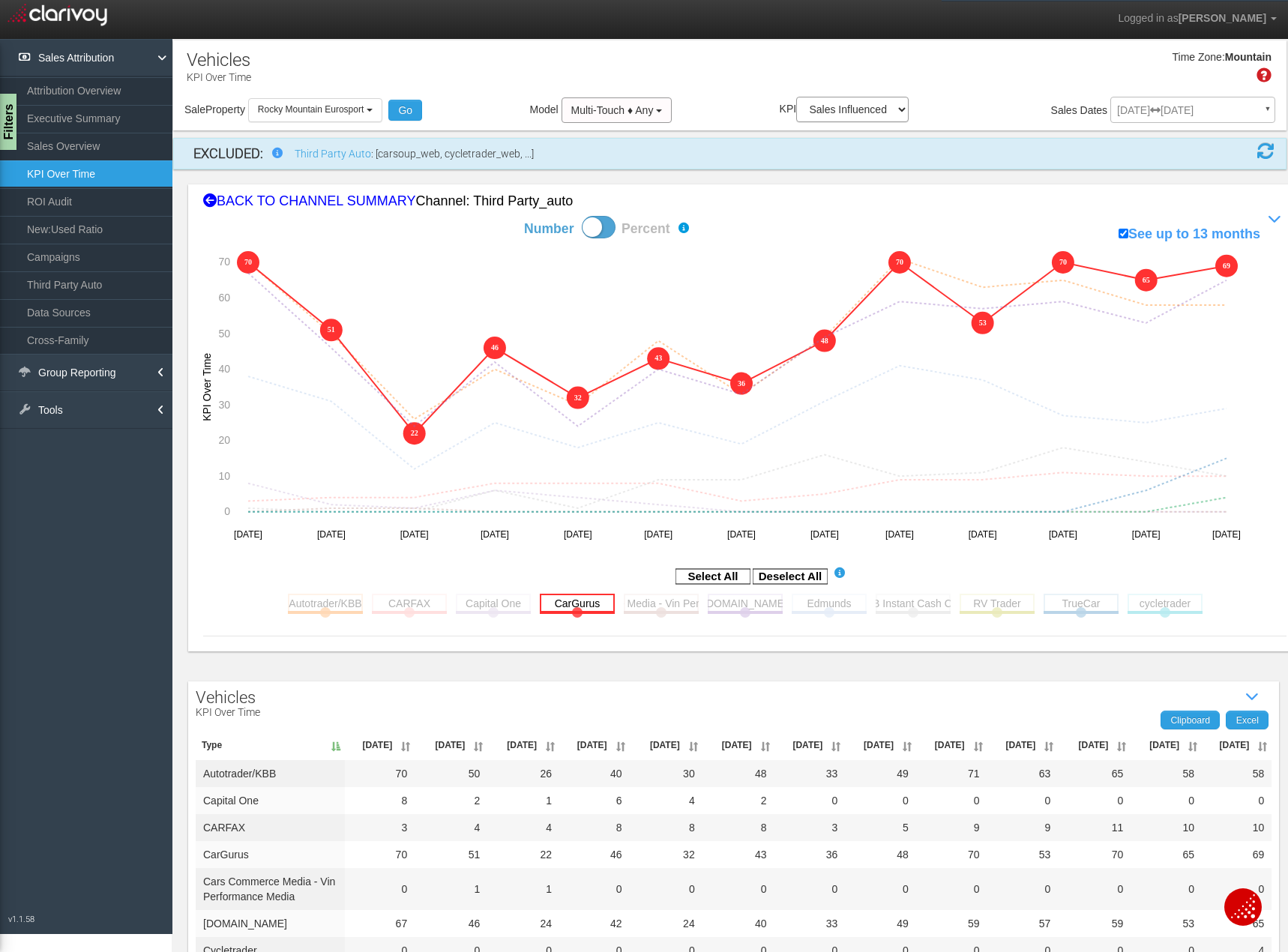
drag, startPoint x: 590, startPoint y: 605, endPoint x: 604, endPoint y: 605, distance: 14.0
click at [590, 605] on rect at bounding box center [577, 604] width 75 height 19
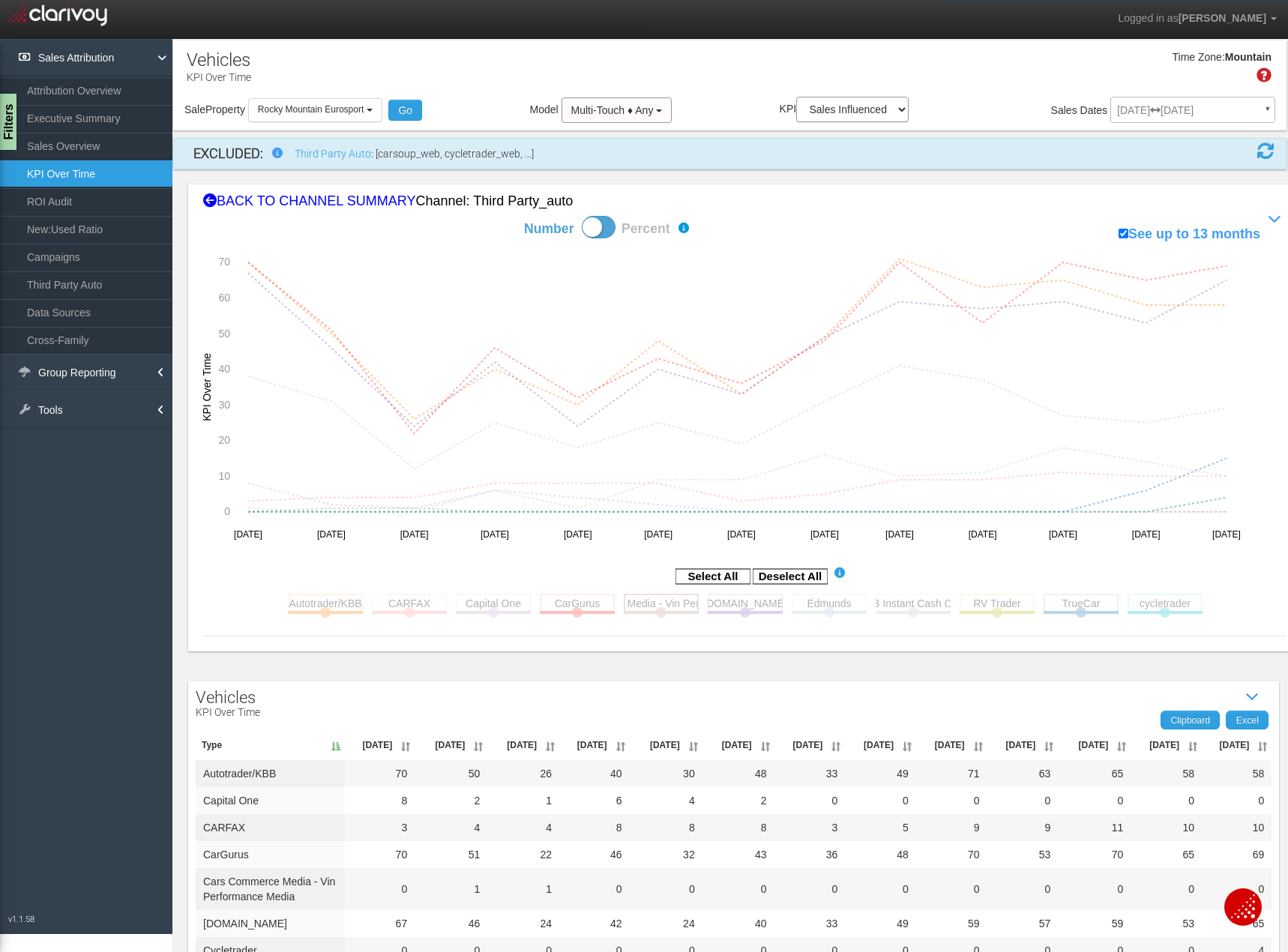
click at [662, 604] on rect at bounding box center [661, 604] width 75 height 19
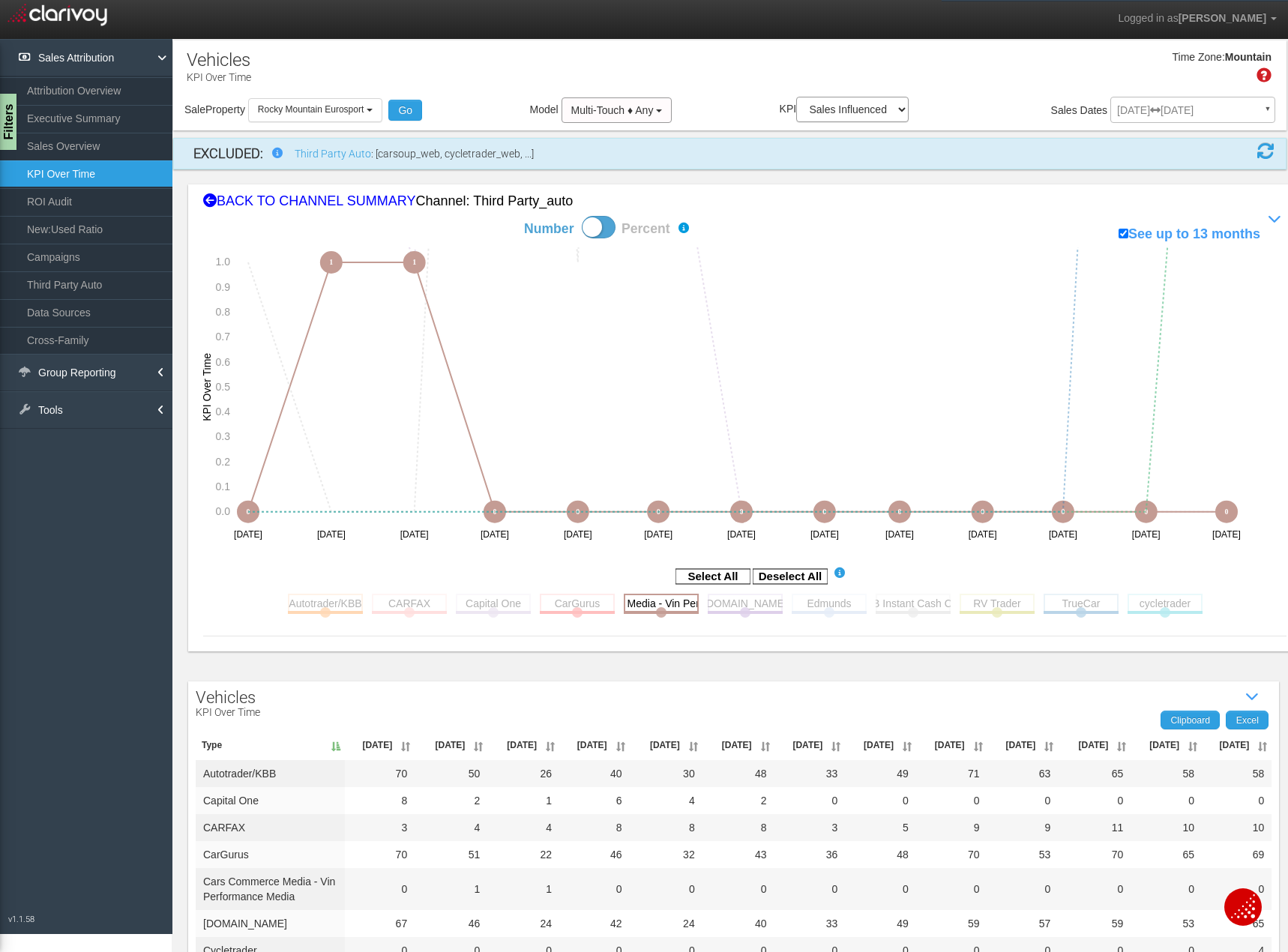
click at [654, 600] on rect at bounding box center [661, 604] width 75 height 19
click at [754, 604] on rect at bounding box center [744, 604] width 75 height 19
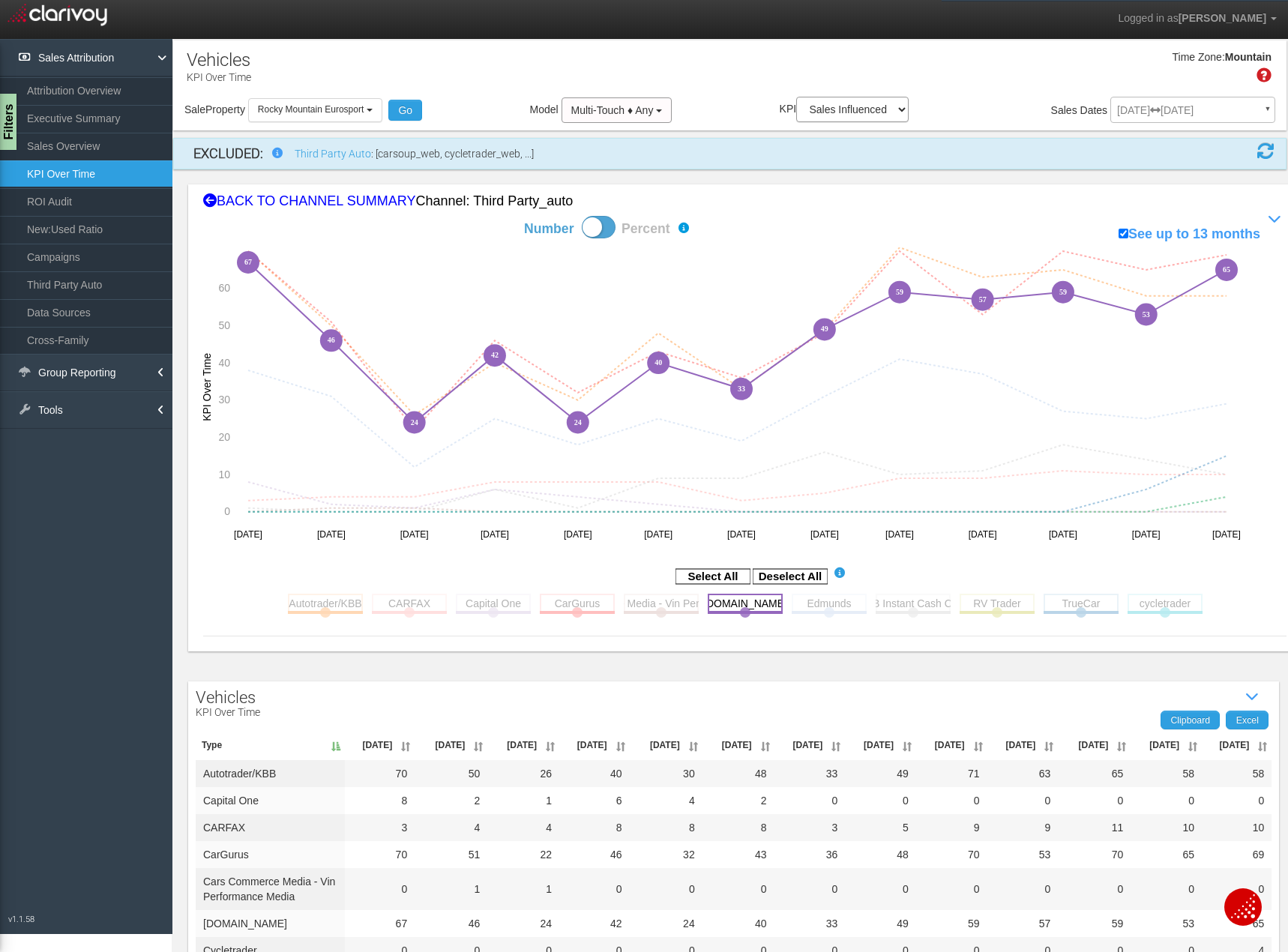
click at [754, 605] on rect at bounding box center [744, 604] width 75 height 19
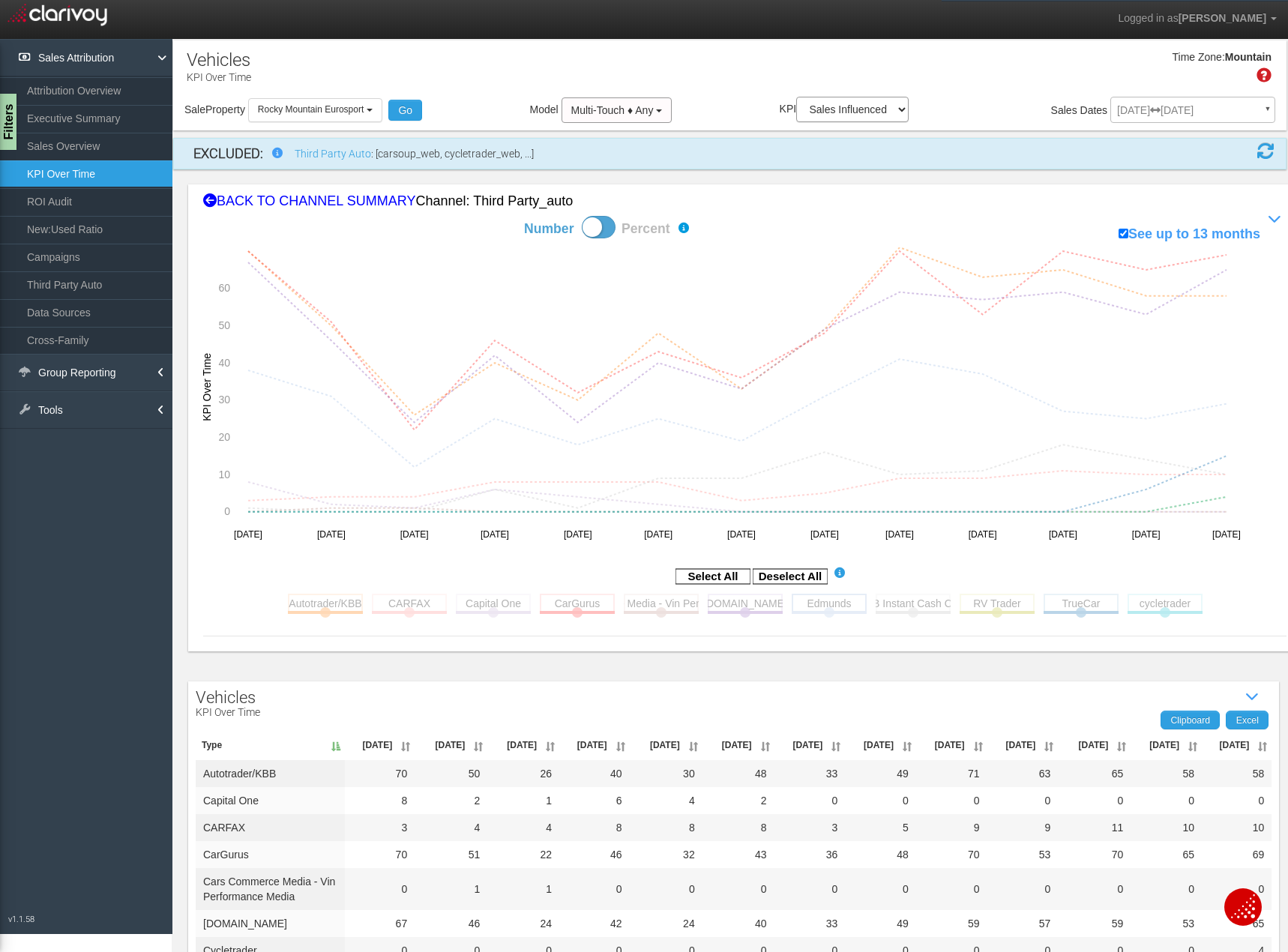
click at [832, 605] on rect at bounding box center [828, 604] width 75 height 19
click at [843, 603] on rect at bounding box center [828, 604] width 75 height 19
click at [907, 605] on rect at bounding box center [913, 604] width 75 height 19
click at [908, 605] on rect at bounding box center [913, 604] width 75 height 19
click at [1004, 603] on rect at bounding box center [997, 604] width 75 height 19
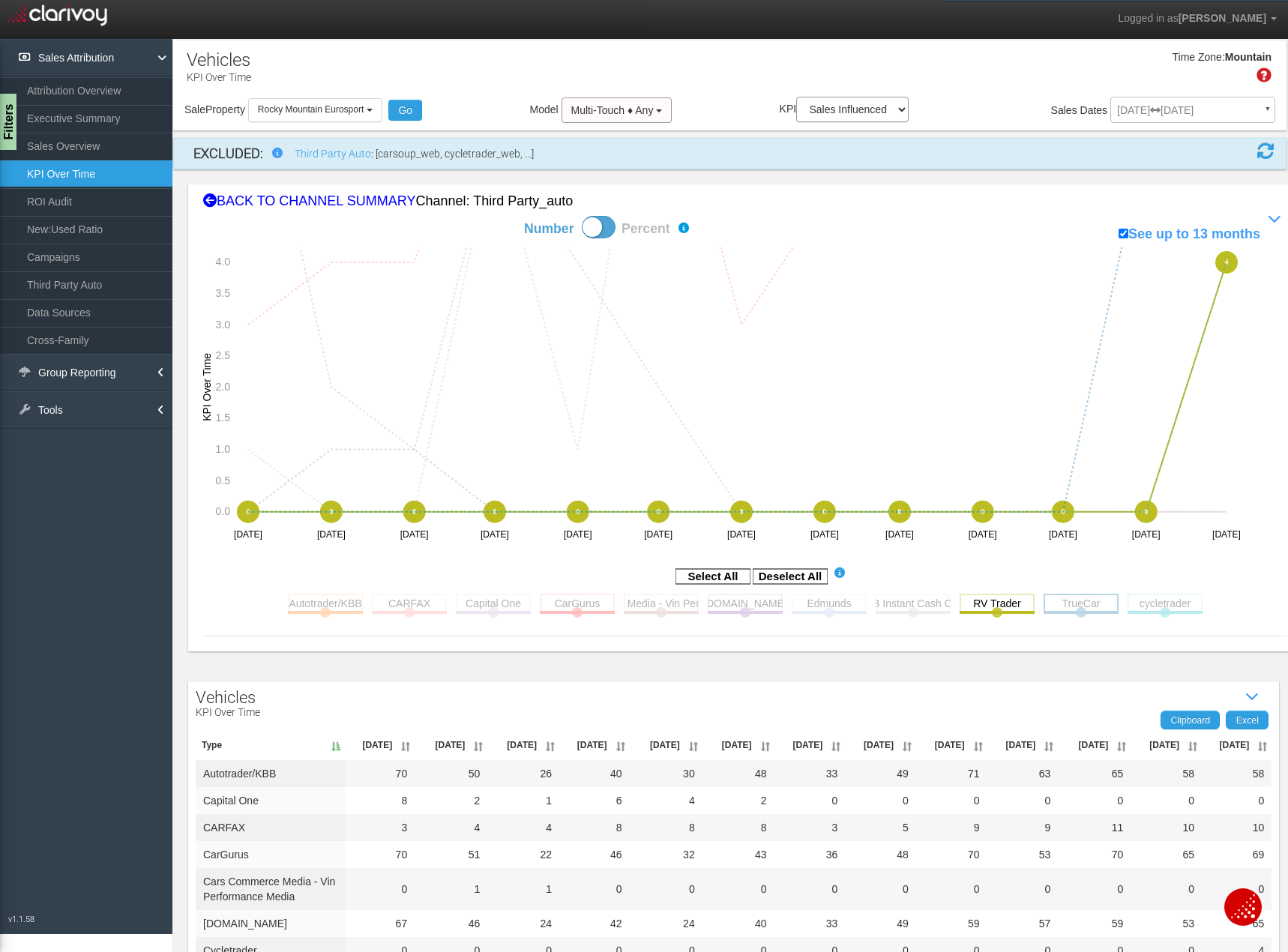
drag, startPoint x: 1009, startPoint y: 608, endPoint x: 1076, endPoint y: 604, distance: 67.1
click at [1009, 608] on rect at bounding box center [997, 604] width 75 height 19
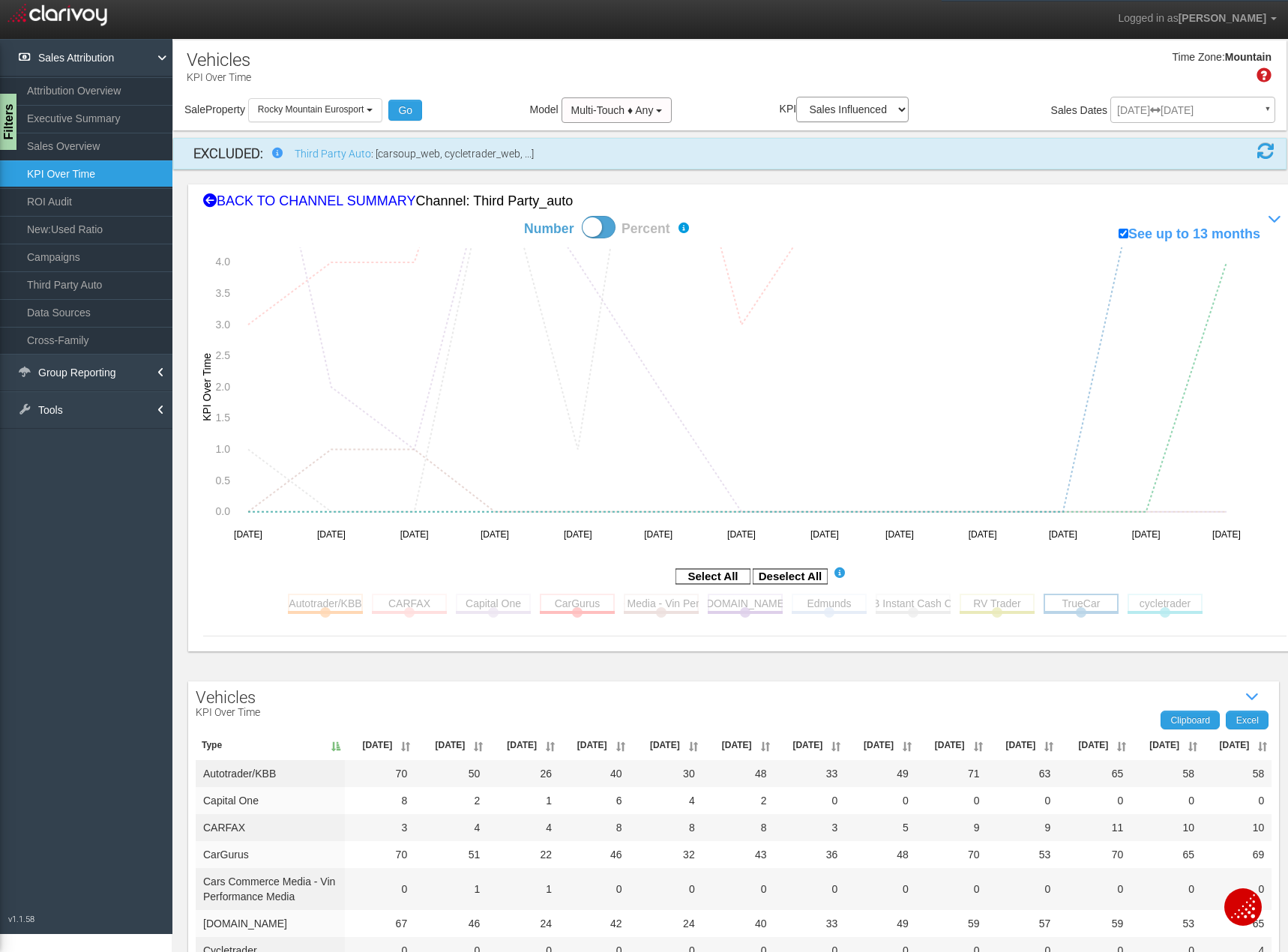
click at [1094, 600] on rect at bounding box center [1080, 604] width 75 height 19
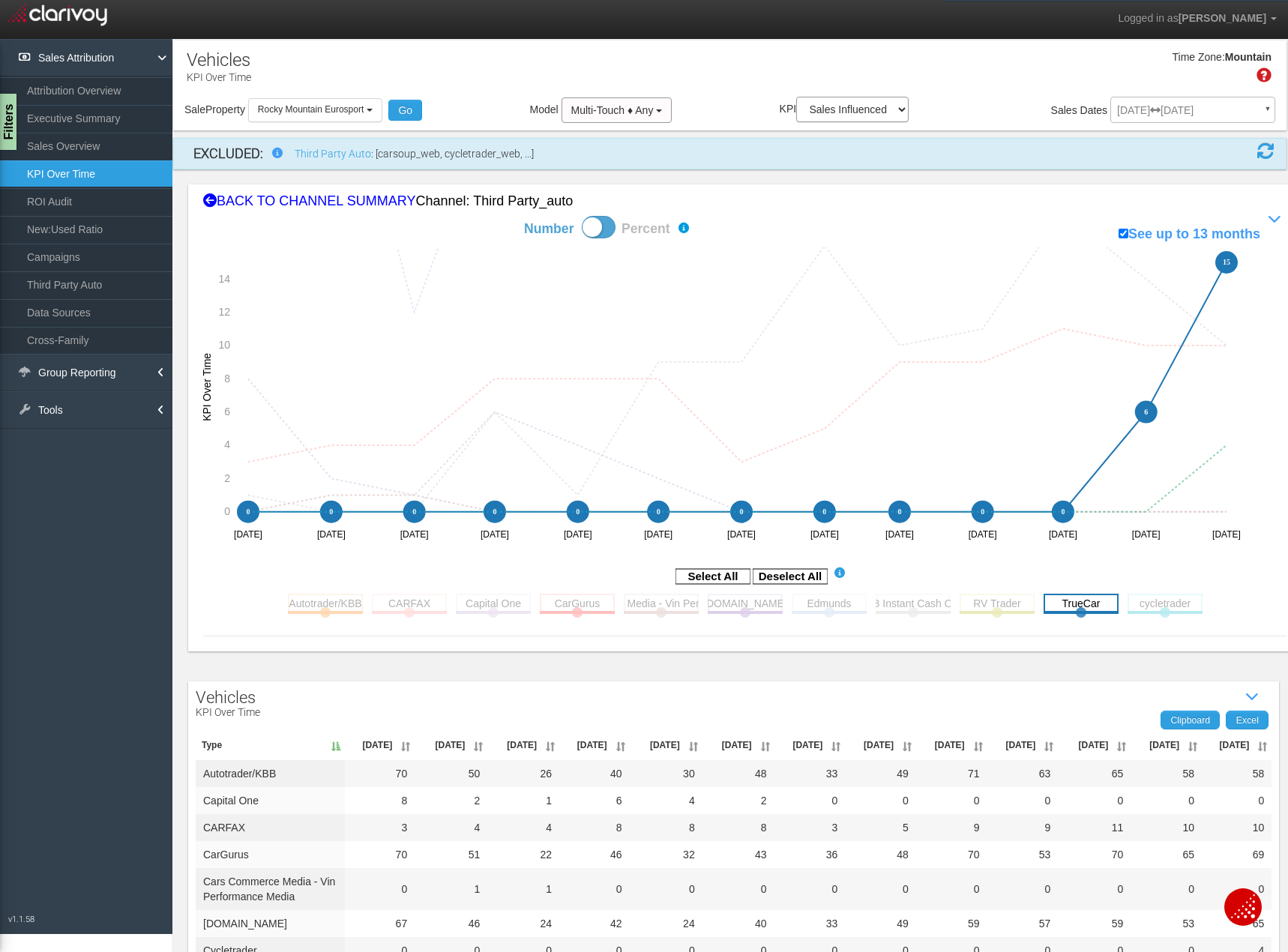
click at [1076, 598] on rect at bounding box center [1080, 604] width 75 height 19
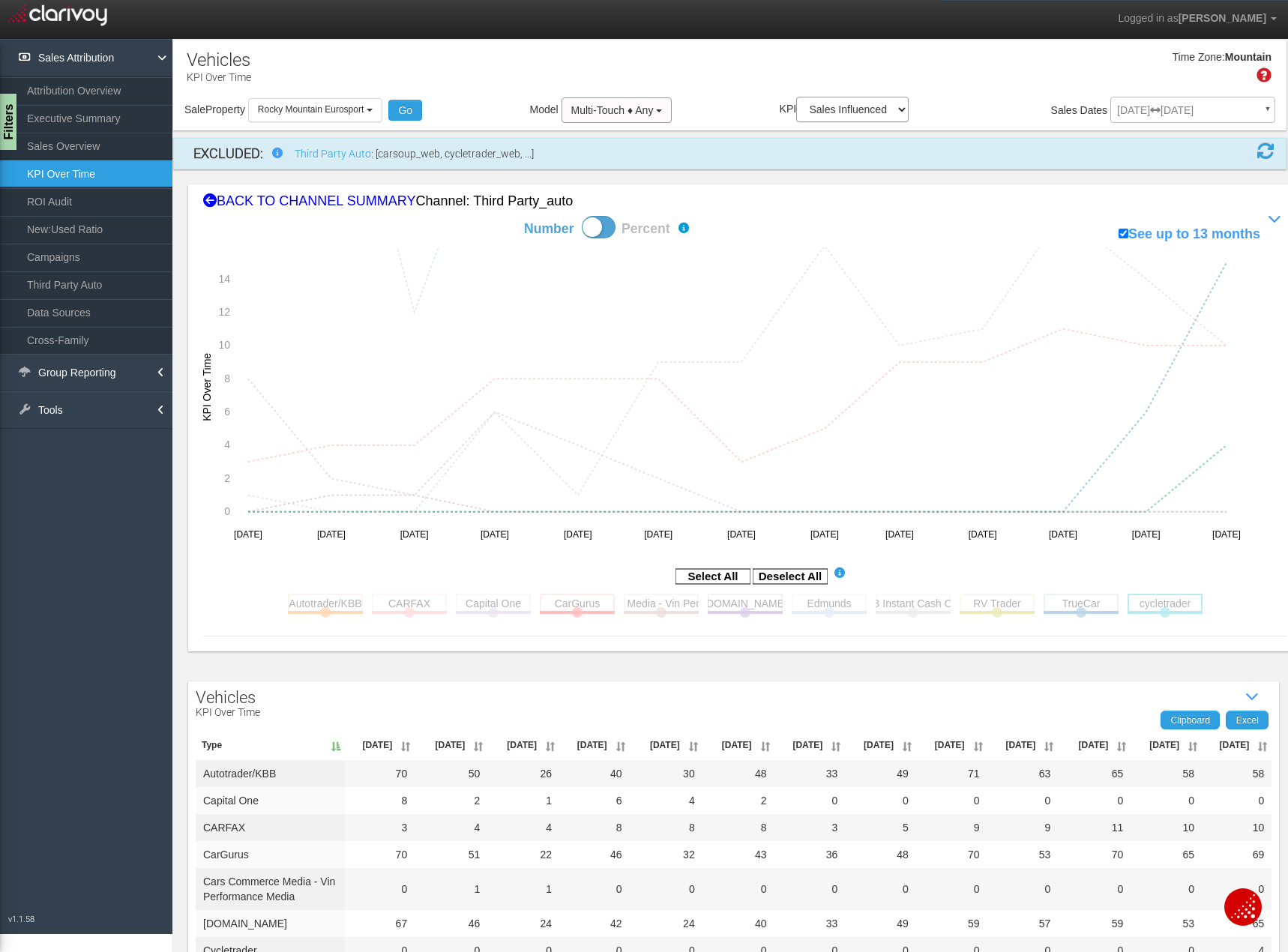
click at [1154, 600] on rect at bounding box center [1164, 604] width 75 height 19
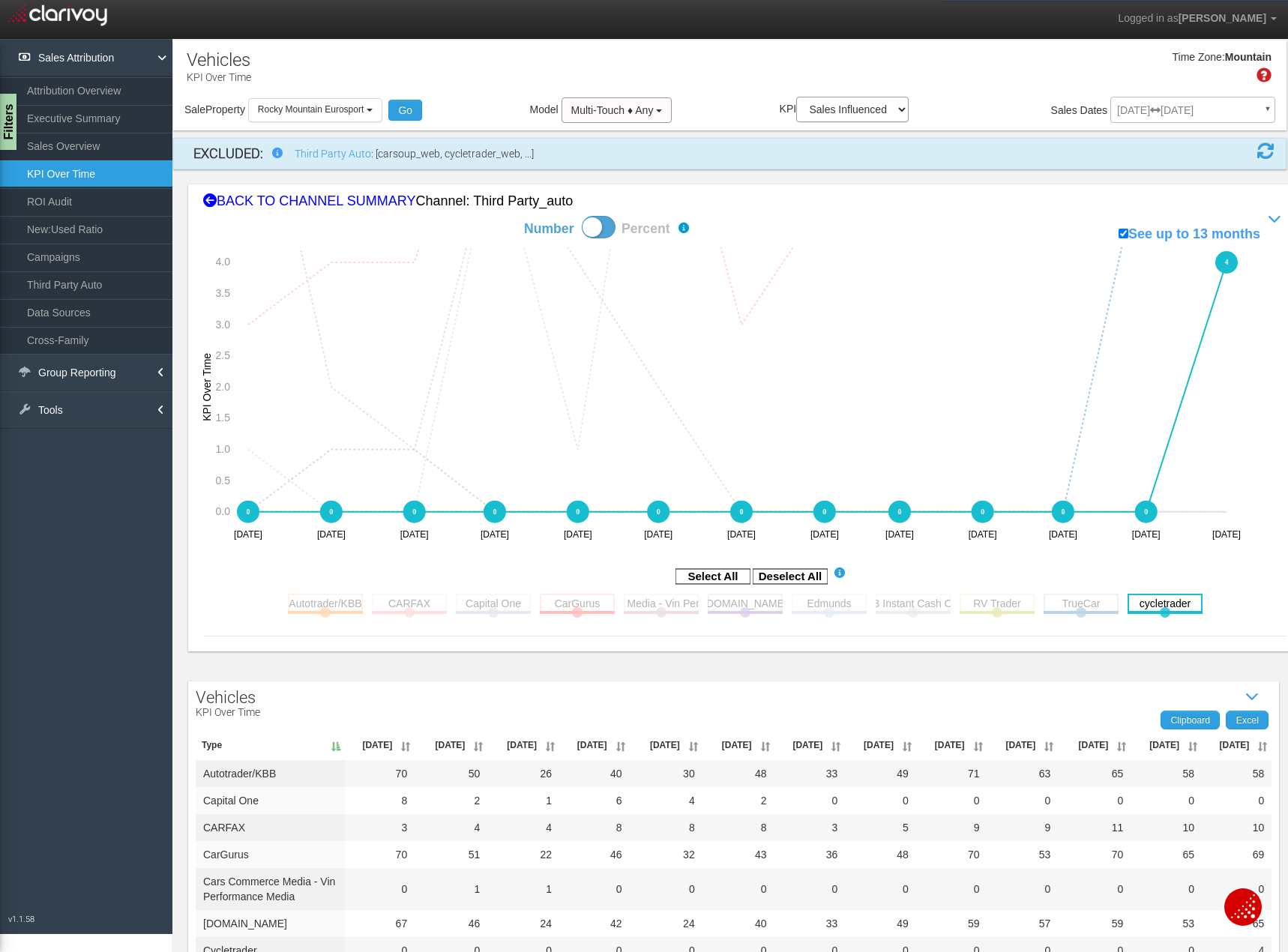
click at [1159, 605] on rect at bounding box center [1164, 604] width 75 height 19
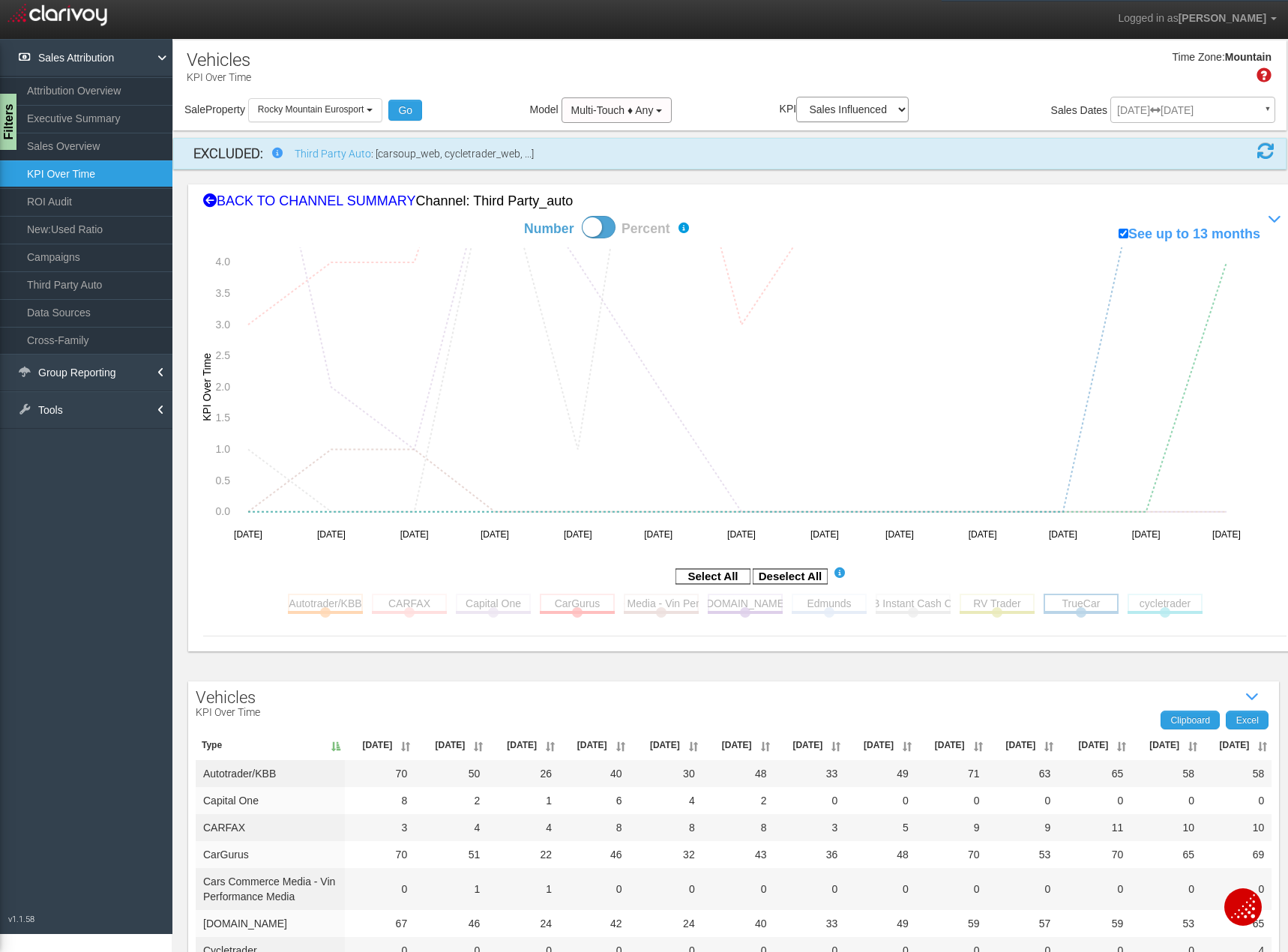
click at [1096, 605] on rect at bounding box center [1080, 604] width 75 height 19
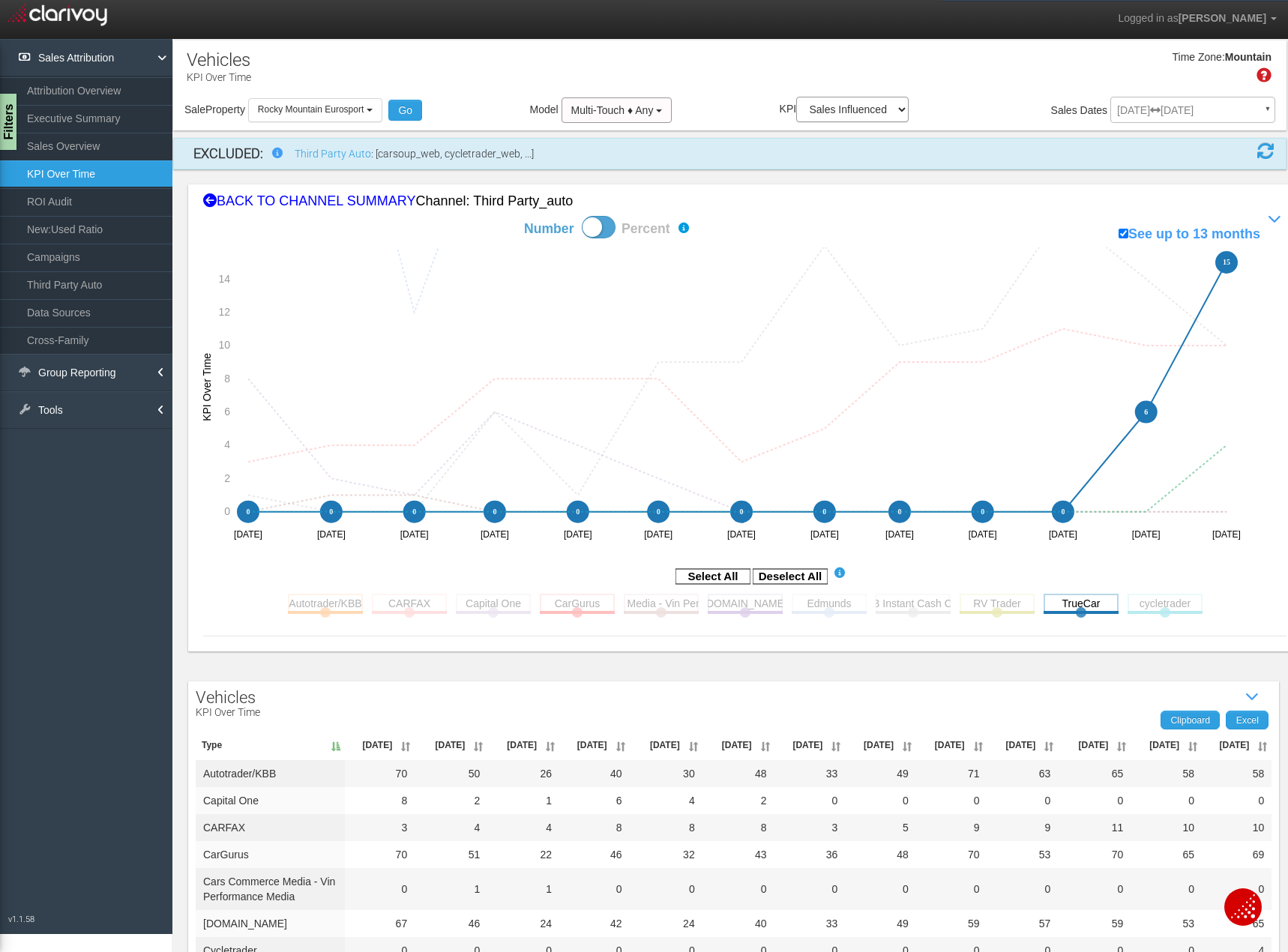
click at [1031, 607] on section "Autotrader/KBB Toggle this line chart on/off View this Channel's Sources bar ch…" at bounding box center [745, 612] width 923 height 47
click at [987, 606] on rect at bounding box center [997, 604] width 75 height 19
click at [1144, 609] on rect at bounding box center [1164, 604] width 75 height 19
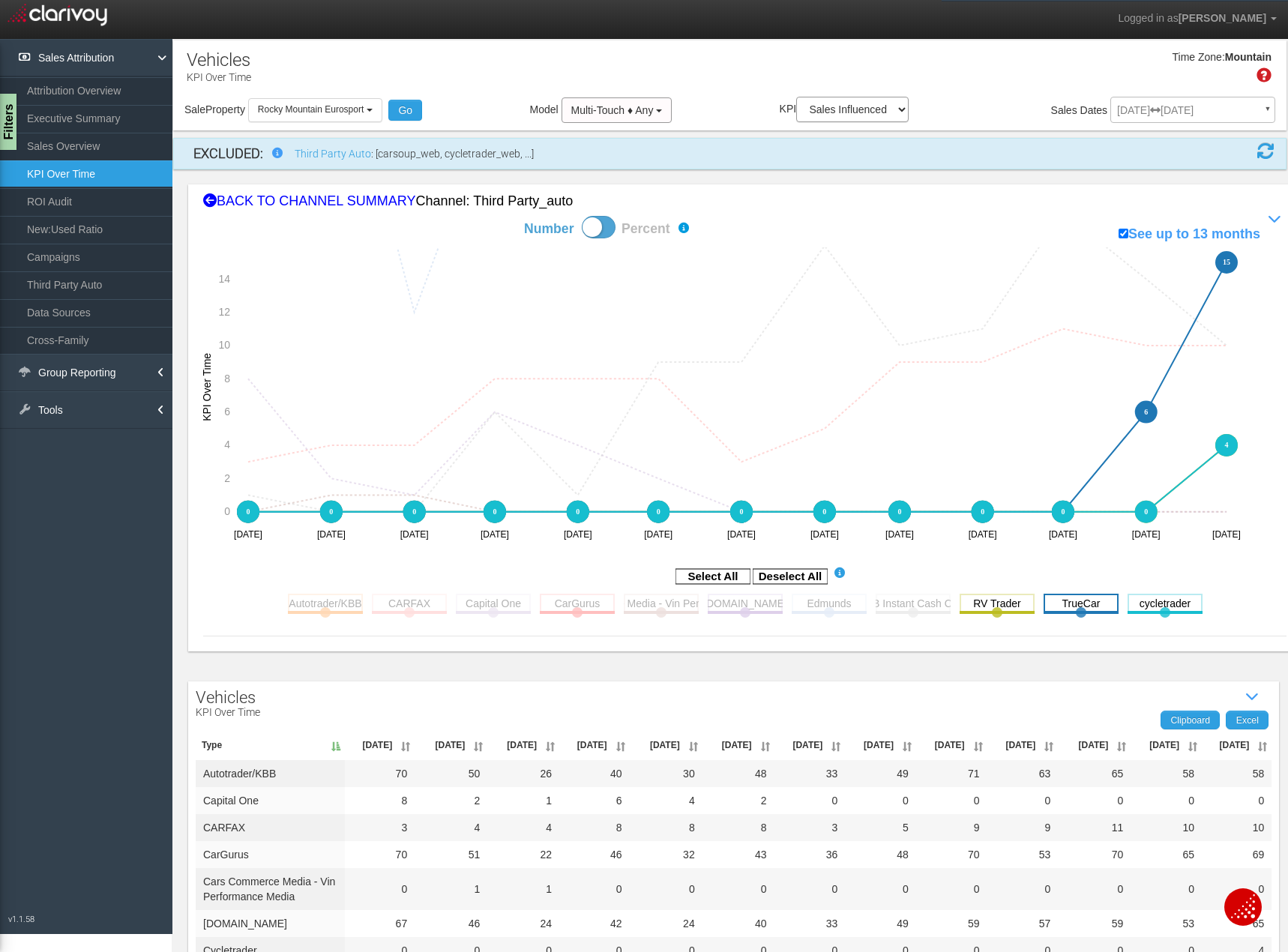
click at [1099, 609] on rect at bounding box center [1080, 604] width 75 height 19
click at [1002, 607] on rect at bounding box center [997, 604] width 75 height 19
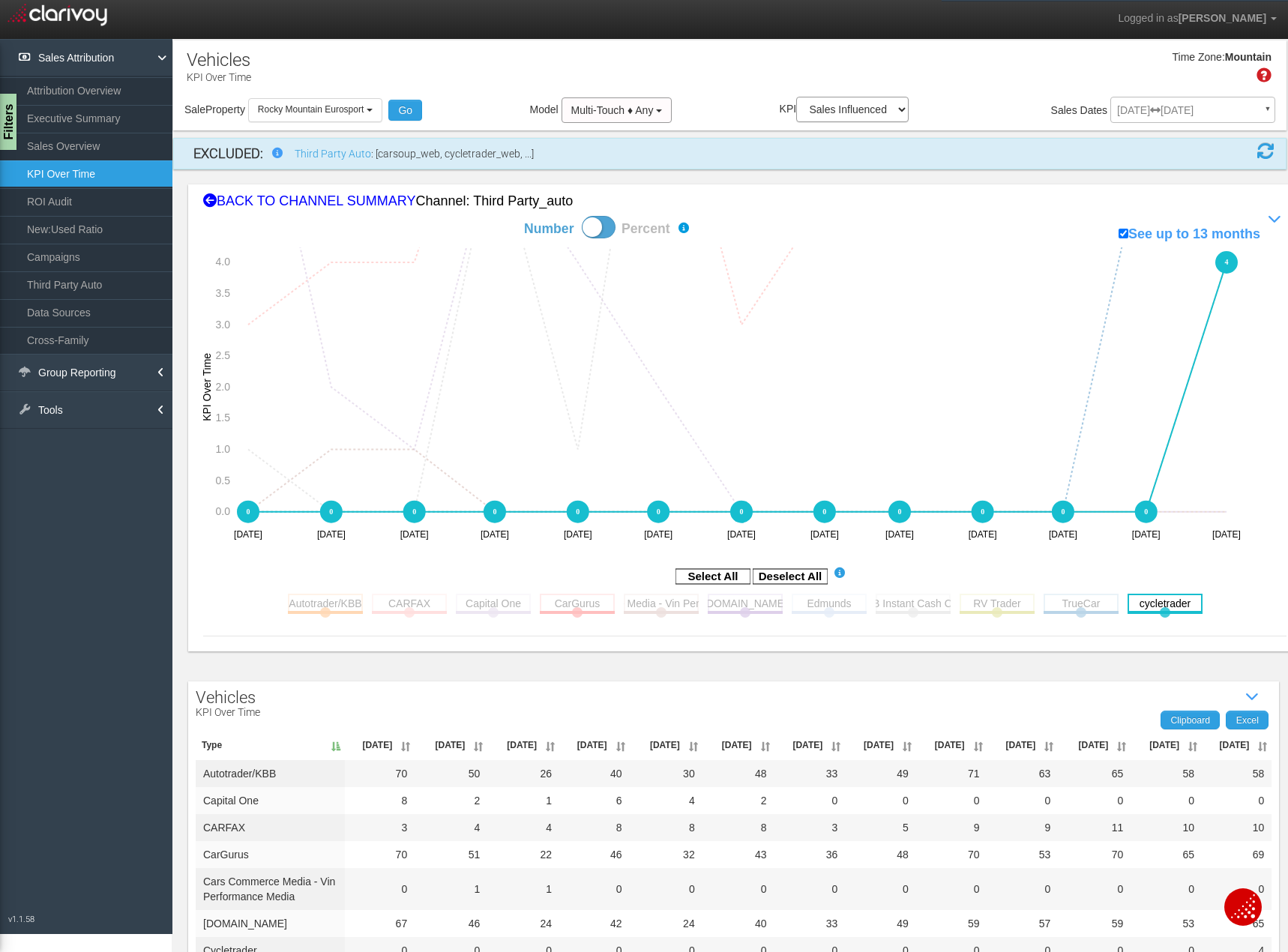
click at [1174, 608] on rect at bounding box center [1164, 604] width 75 height 19
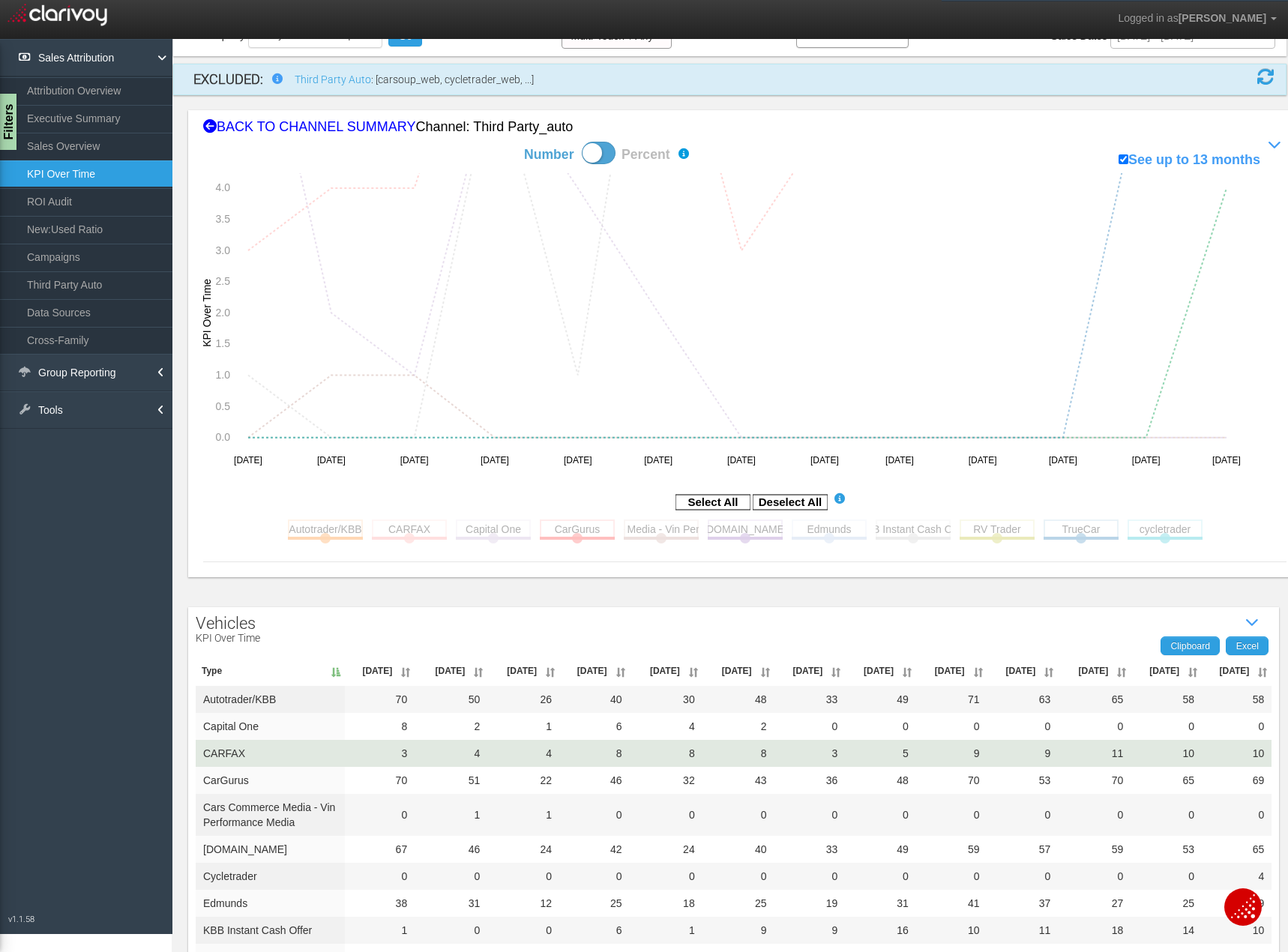
scroll to position [187, 0]
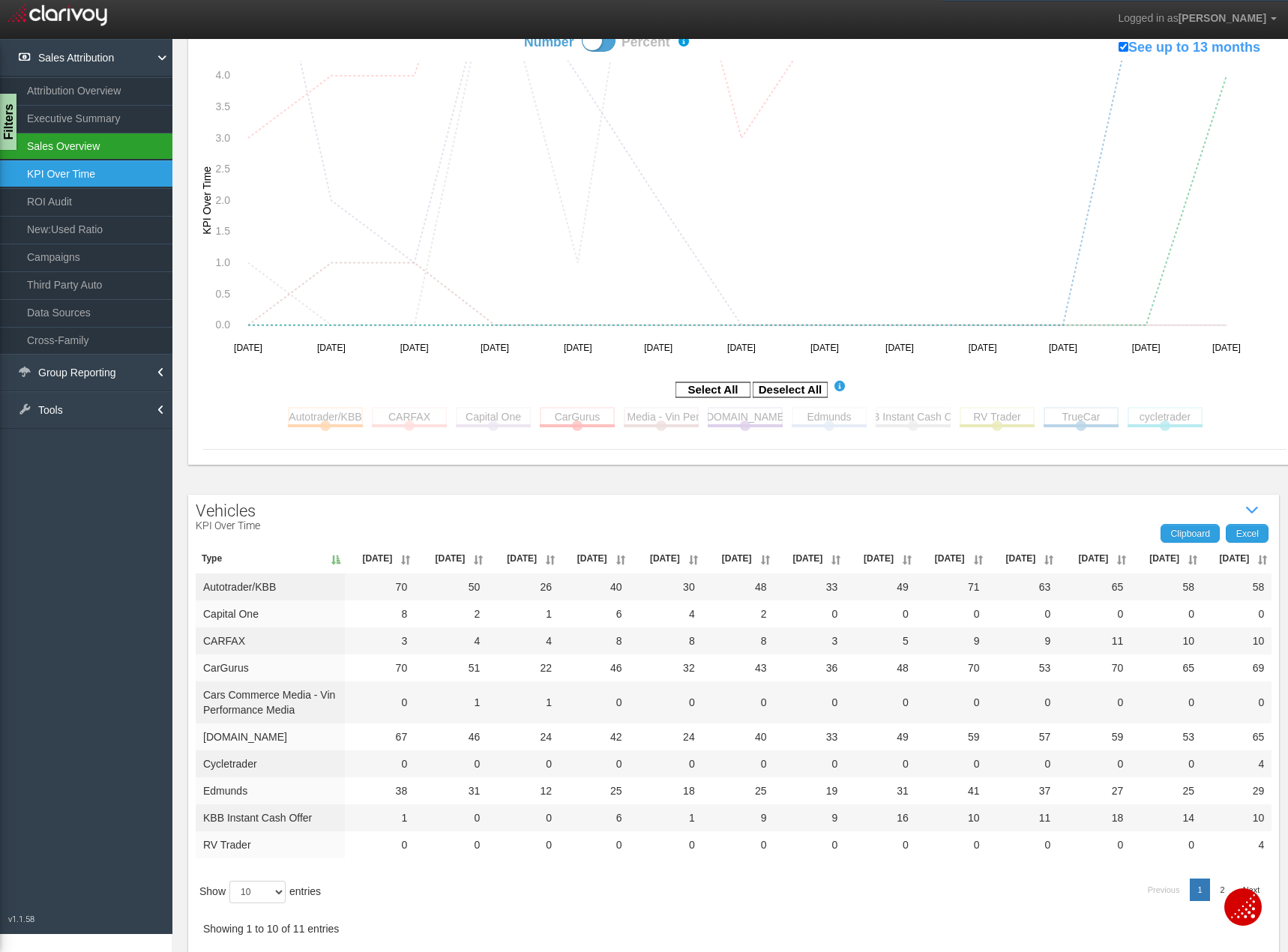
click at [98, 139] on link "Sales Overview" at bounding box center [86, 146] width 172 height 27
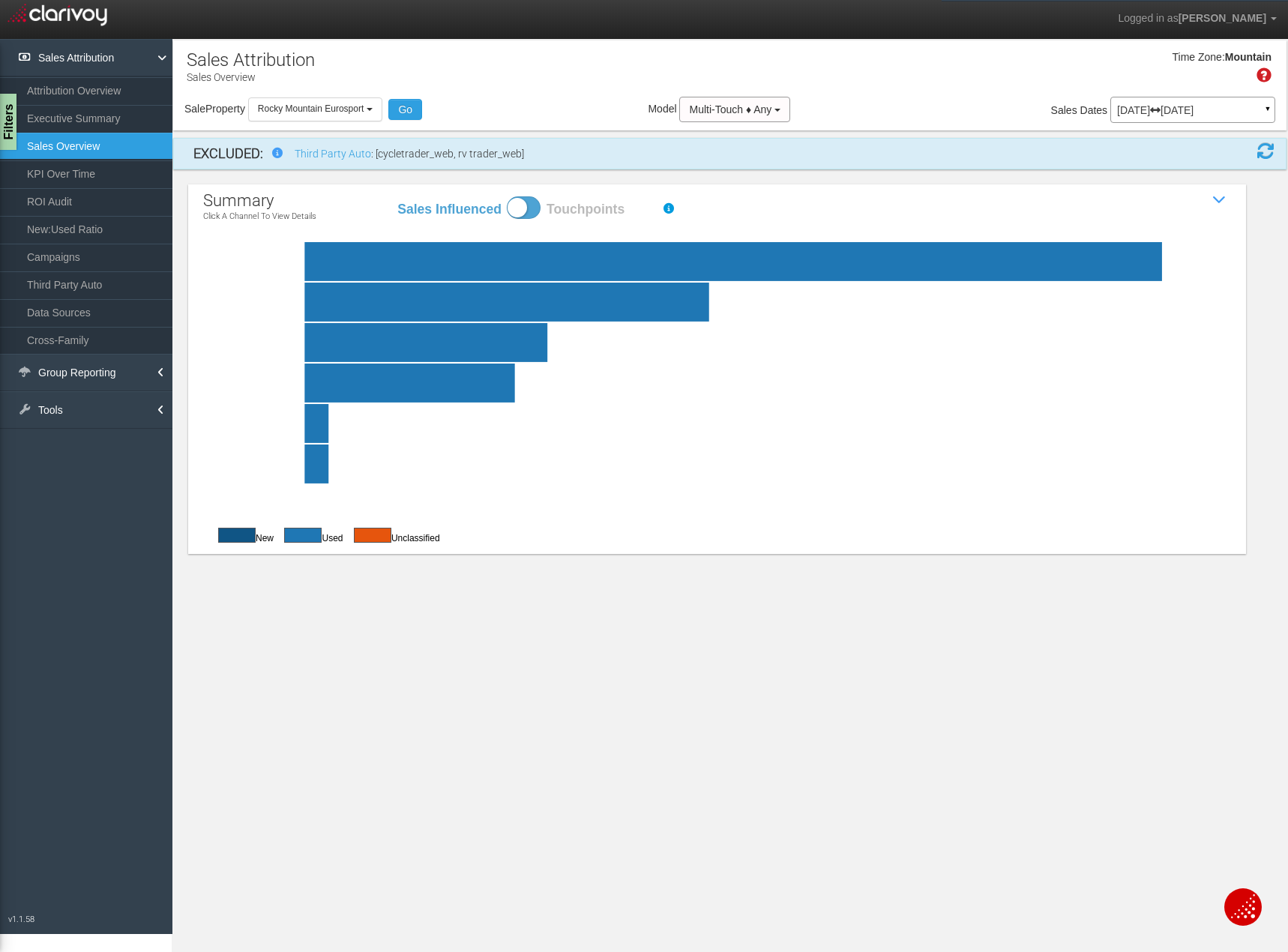
click at [394, 305] on rect at bounding box center [752, 302] width 1027 height 39
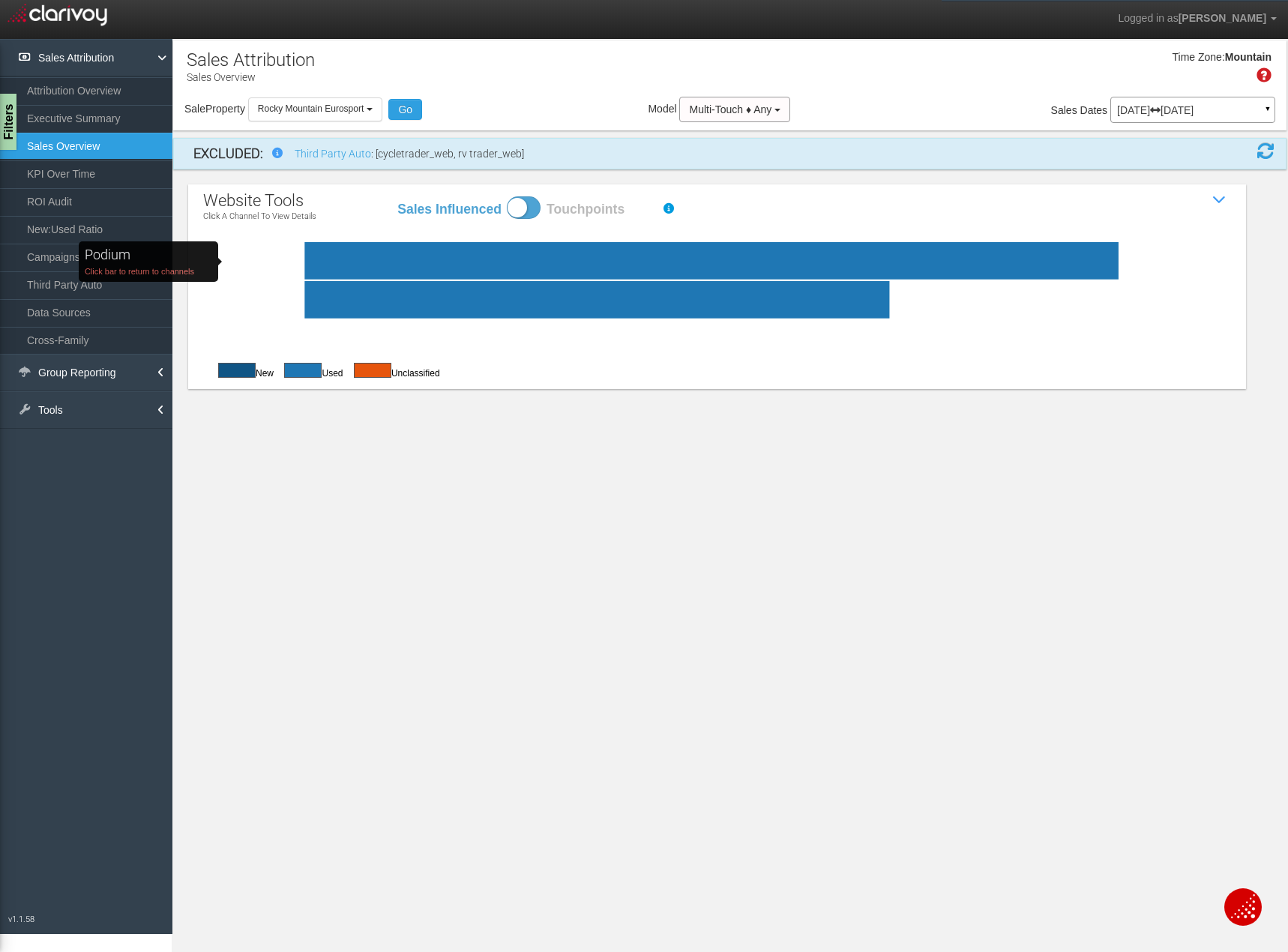
click at [272, 262] on rect "Podium Click bar to return to channels" at bounding box center [295, 260] width 113 height 37
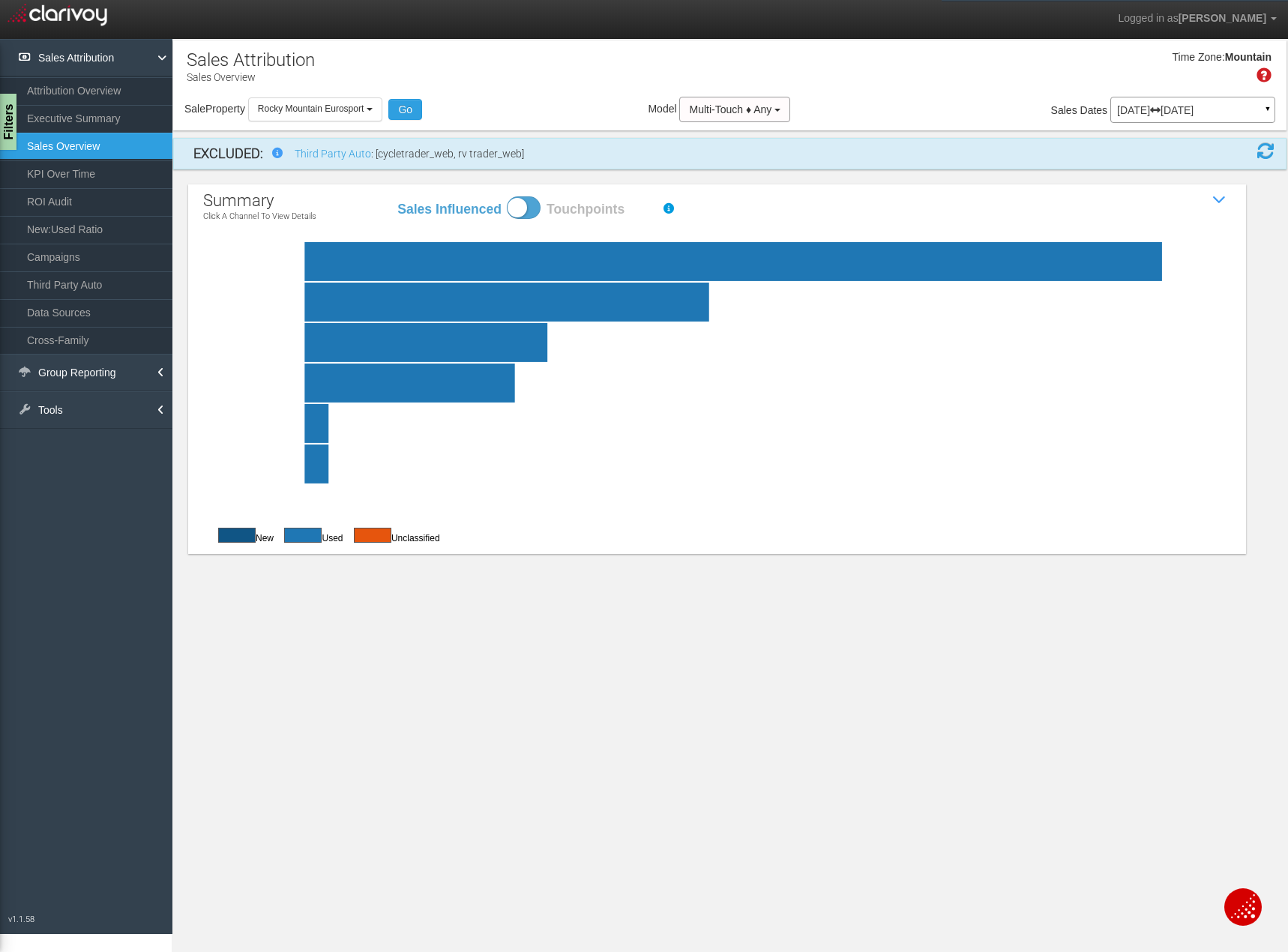
click at [442, 257] on rect at bounding box center [752, 261] width 1027 height 39
click at [668, 259] on rect at bounding box center [752, 261] width 1027 height 39
